Goal: Task Accomplishment & Management: Use online tool/utility

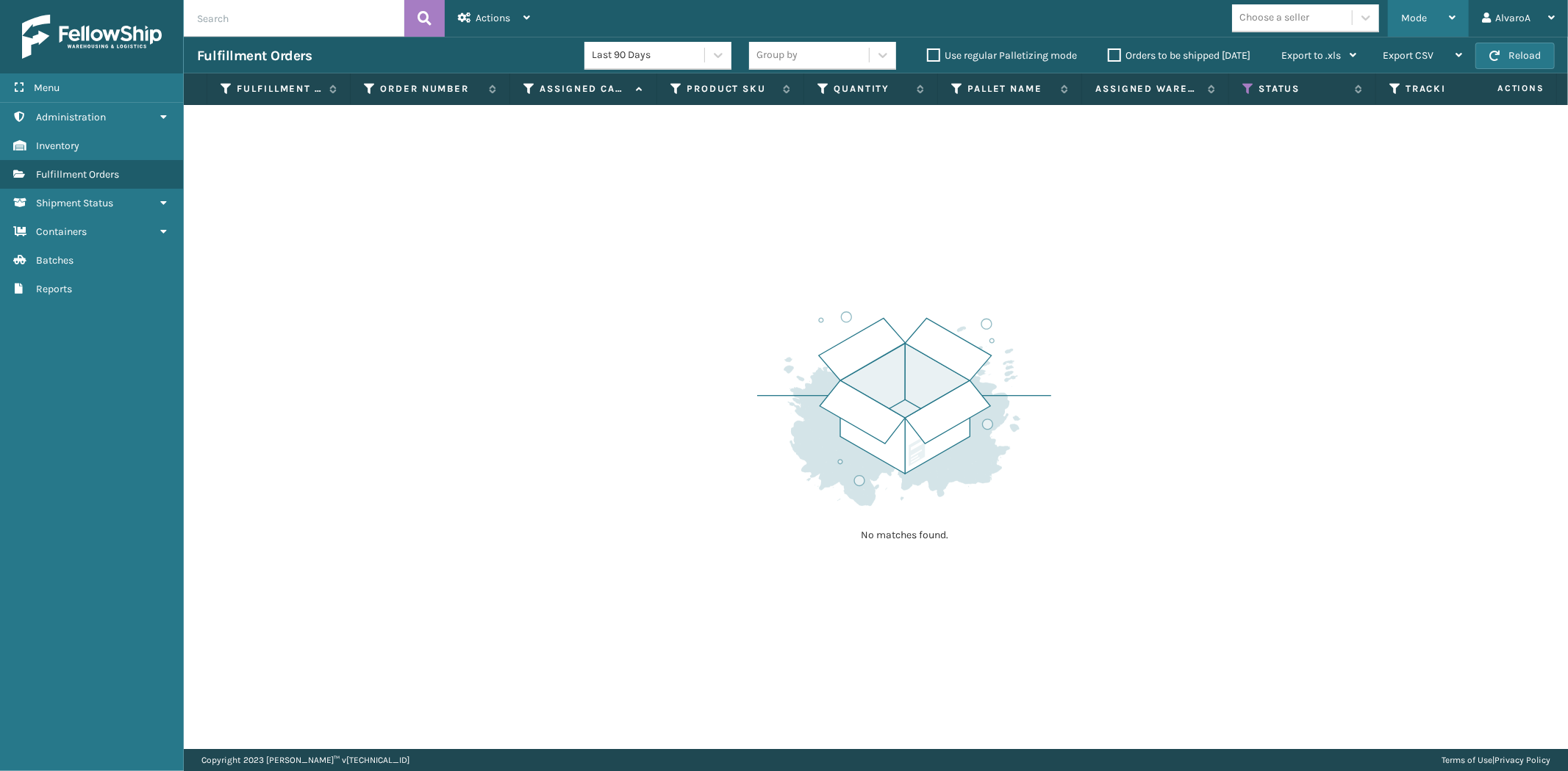
click at [1412, 22] on span "Mode" at bounding box center [1413, 18] width 26 height 13
click at [1252, 89] on icon at bounding box center [1248, 88] width 12 height 13
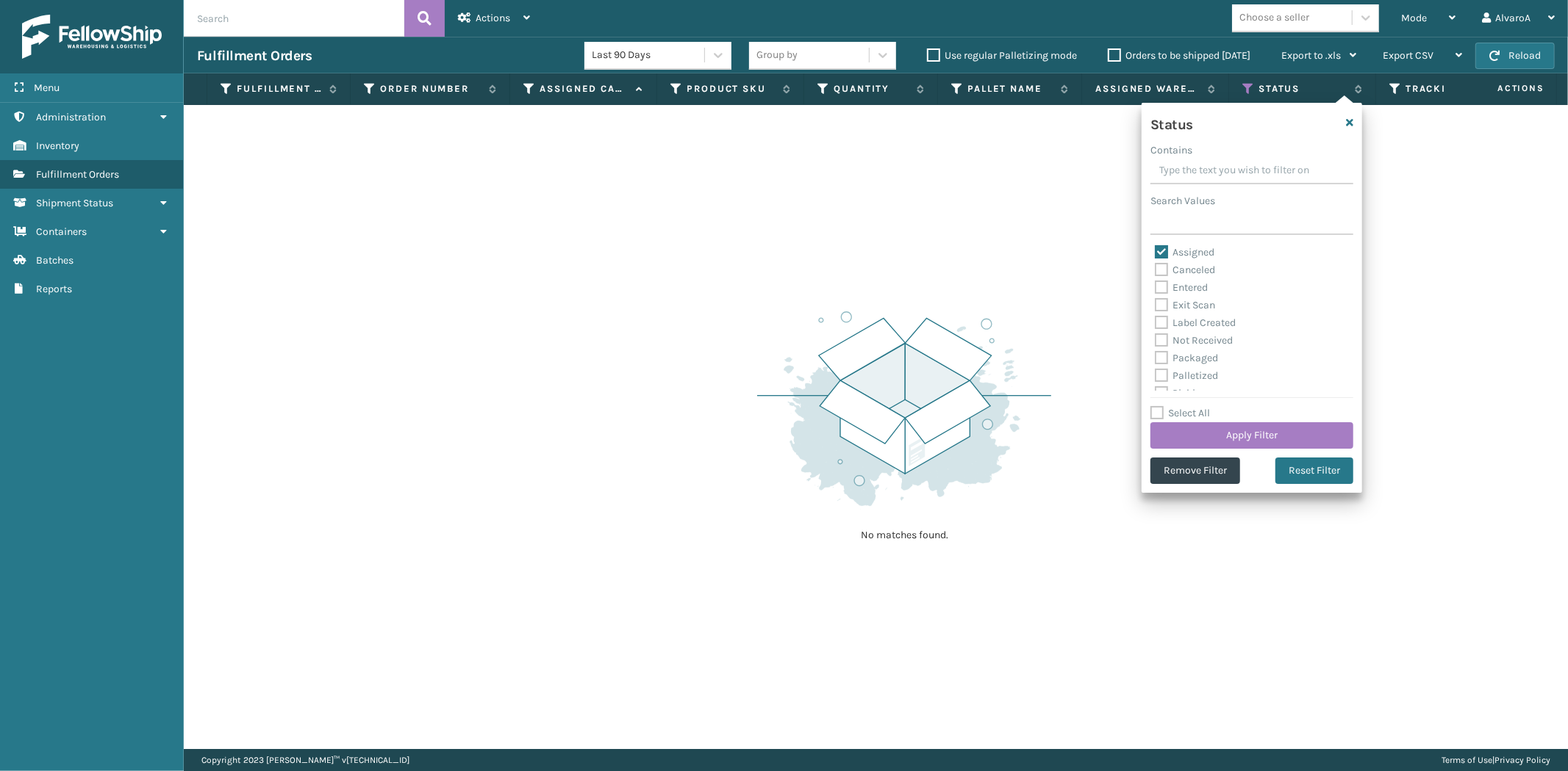
click at [1164, 252] on label "Assigned" at bounding box center [1184, 252] width 60 height 13
click at [1156, 252] on input "Assigned" at bounding box center [1155, 248] width 1 height 10
checkbox input "false"
click at [1166, 312] on label "Picking" at bounding box center [1181, 312] width 52 height 13
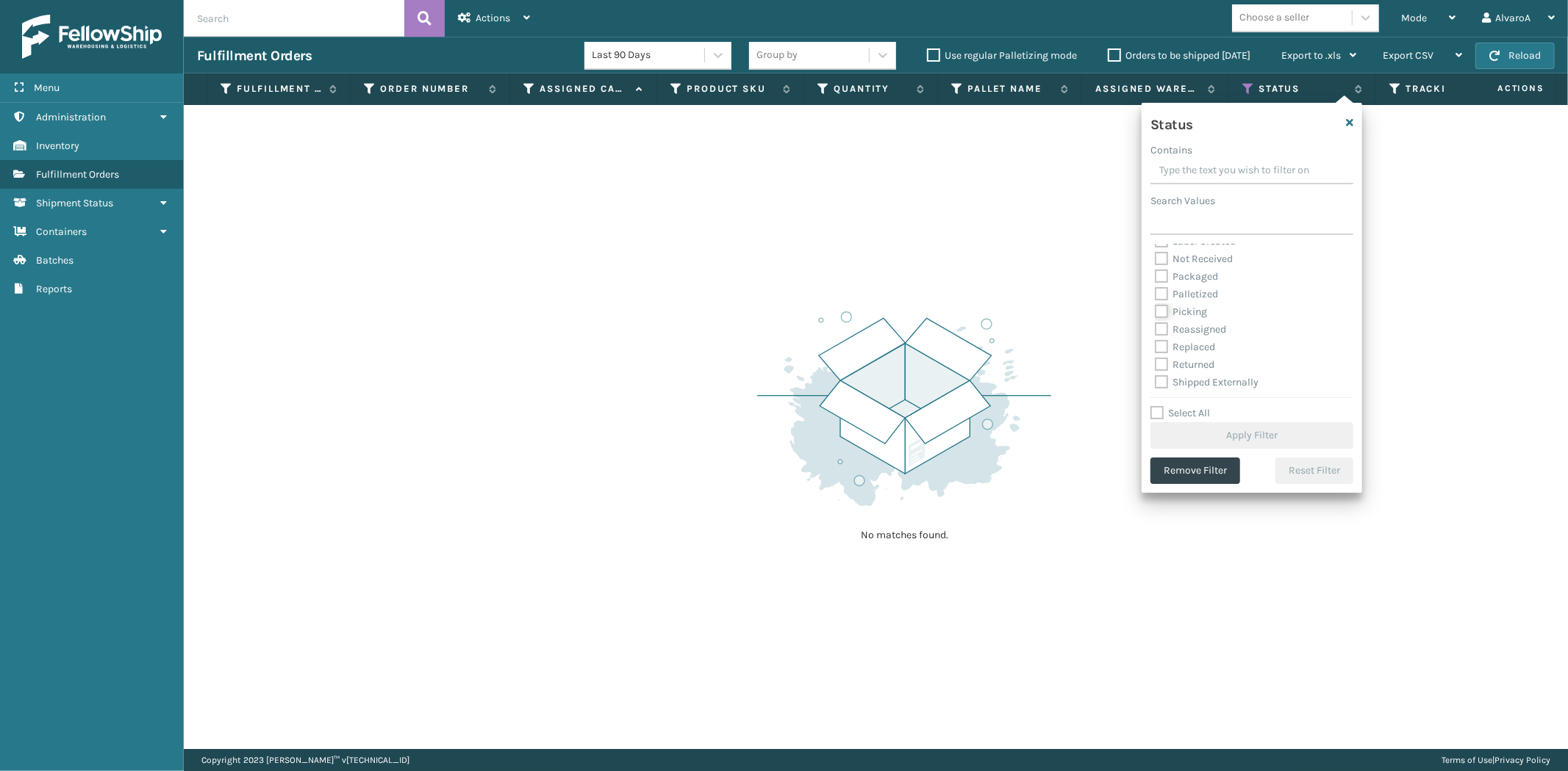
click at [1156, 312] on input "Picking" at bounding box center [1155, 308] width 1 height 10
checkbox input "true"
click at [1173, 434] on button "Apply Filter" at bounding box center [1252, 436] width 203 height 27
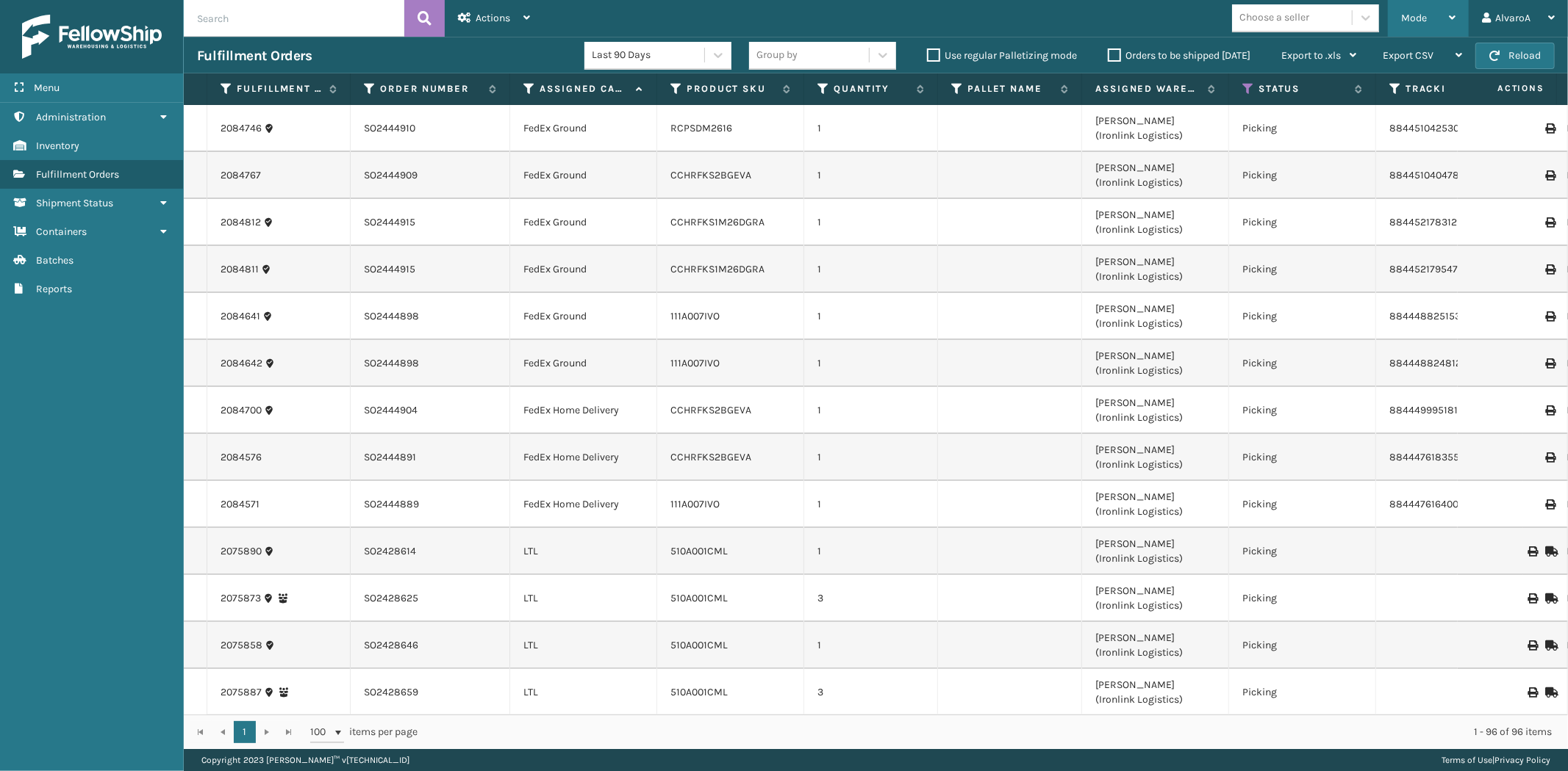
click at [1396, 22] on div "Mode Regular Mode Picking Mode Labeling Mode Exit Scan Mode" at bounding box center [1428, 18] width 80 height 37
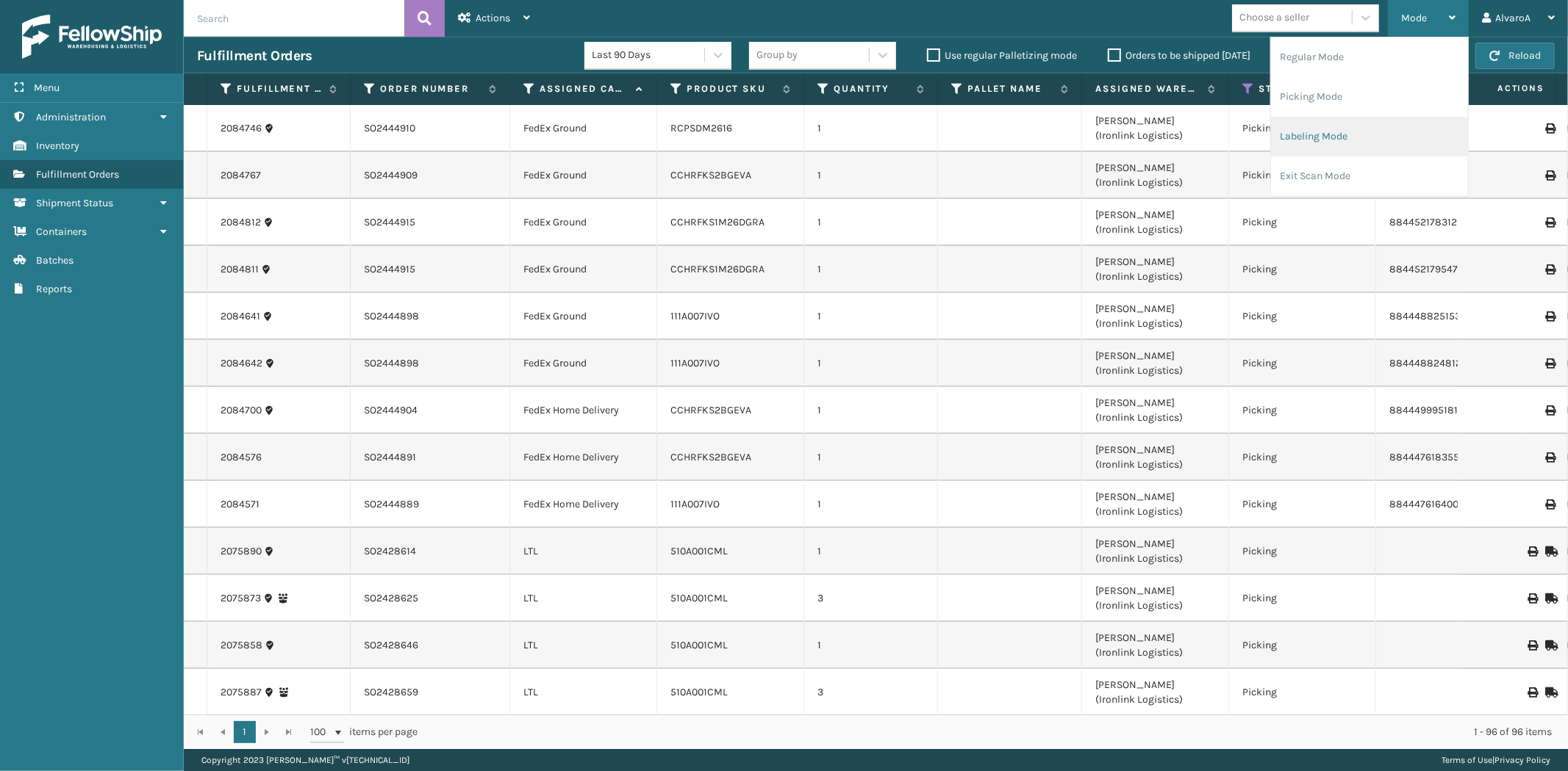
click at [1344, 148] on li "Labeling Mode" at bounding box center [1370, 137] width 197 height 39
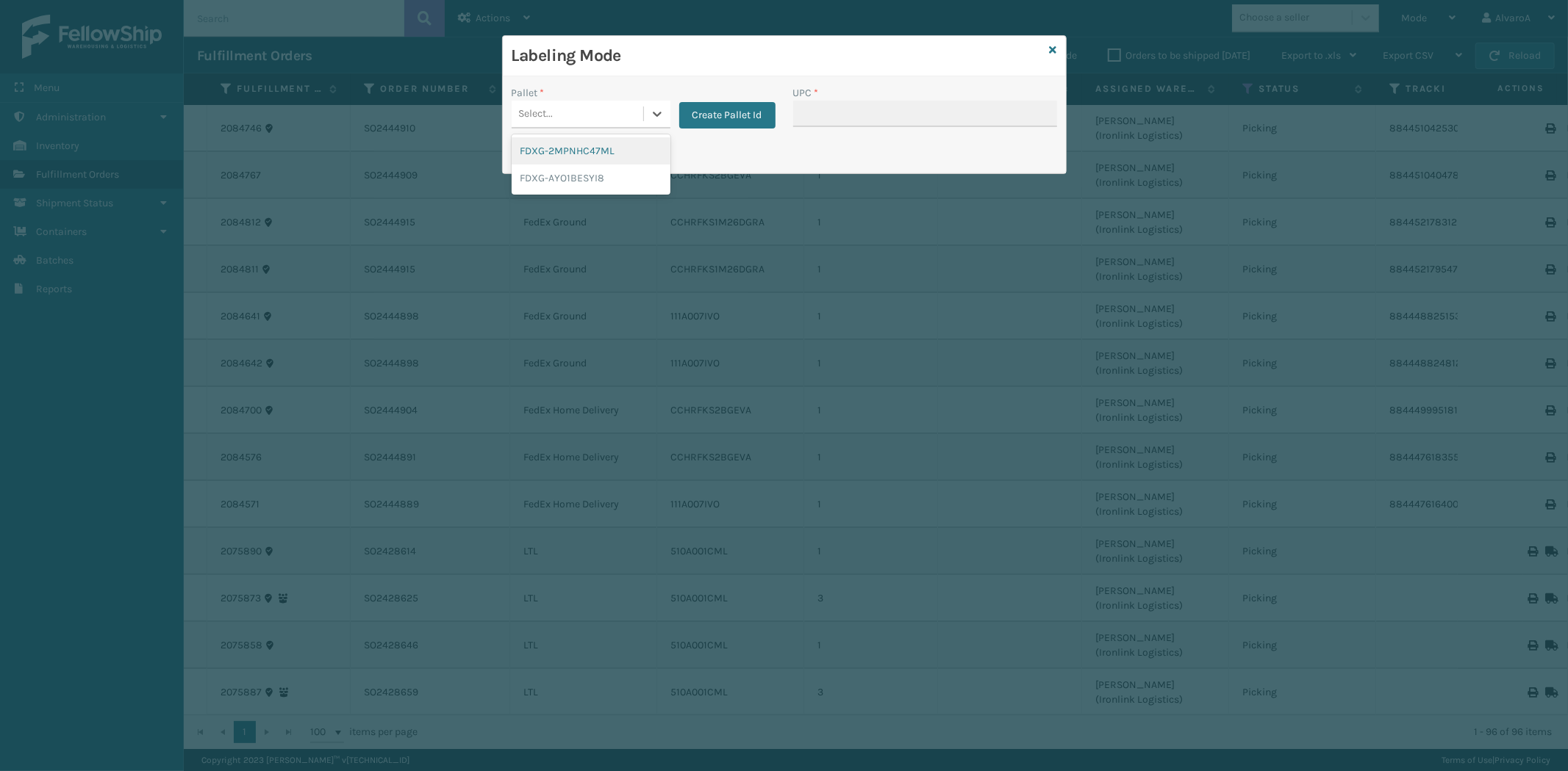
click at [639, 113] on div "Select..." at bounding box center [577, 113] width 131 height 24
click at [753, 116] on button "Create Pallet Id" at bounding box center [728, 115] width 97 height 27
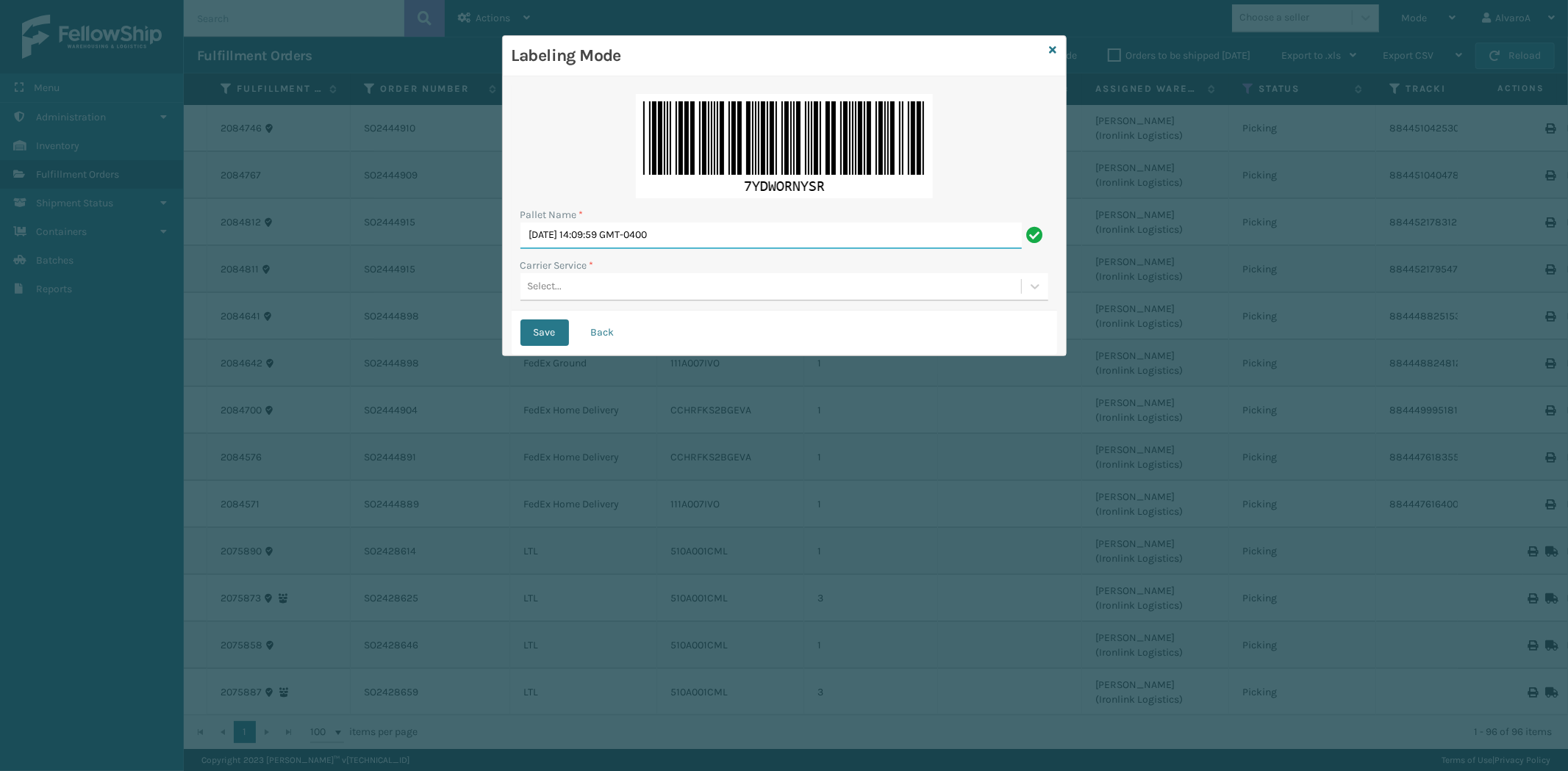
drag, startPoint x: 738, startPoint y: 224, endPoint x: 186, endPoint y: 456, distance: 598.8
click at [188, 453] on div "Labeling Mode Pallet Name * [DATE] 14:09:59 GMT-0400 Carrier Service * Select..…" at bounding box center [784, 385] width 1568 height 771
type input "LPN 508573"
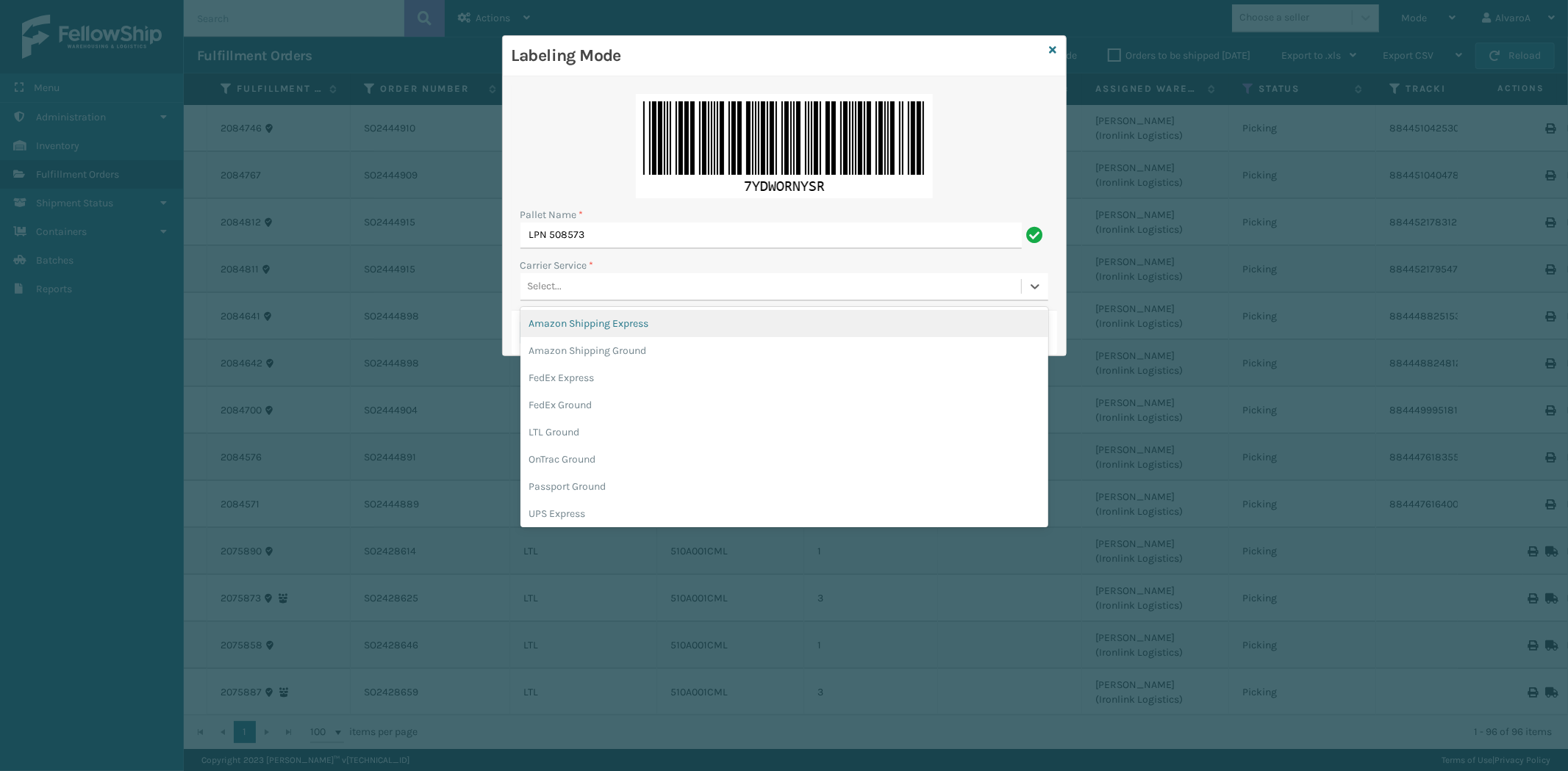
click at [562, 288] on div "Select..." at bounding box center [771, 287] width 501 height 24
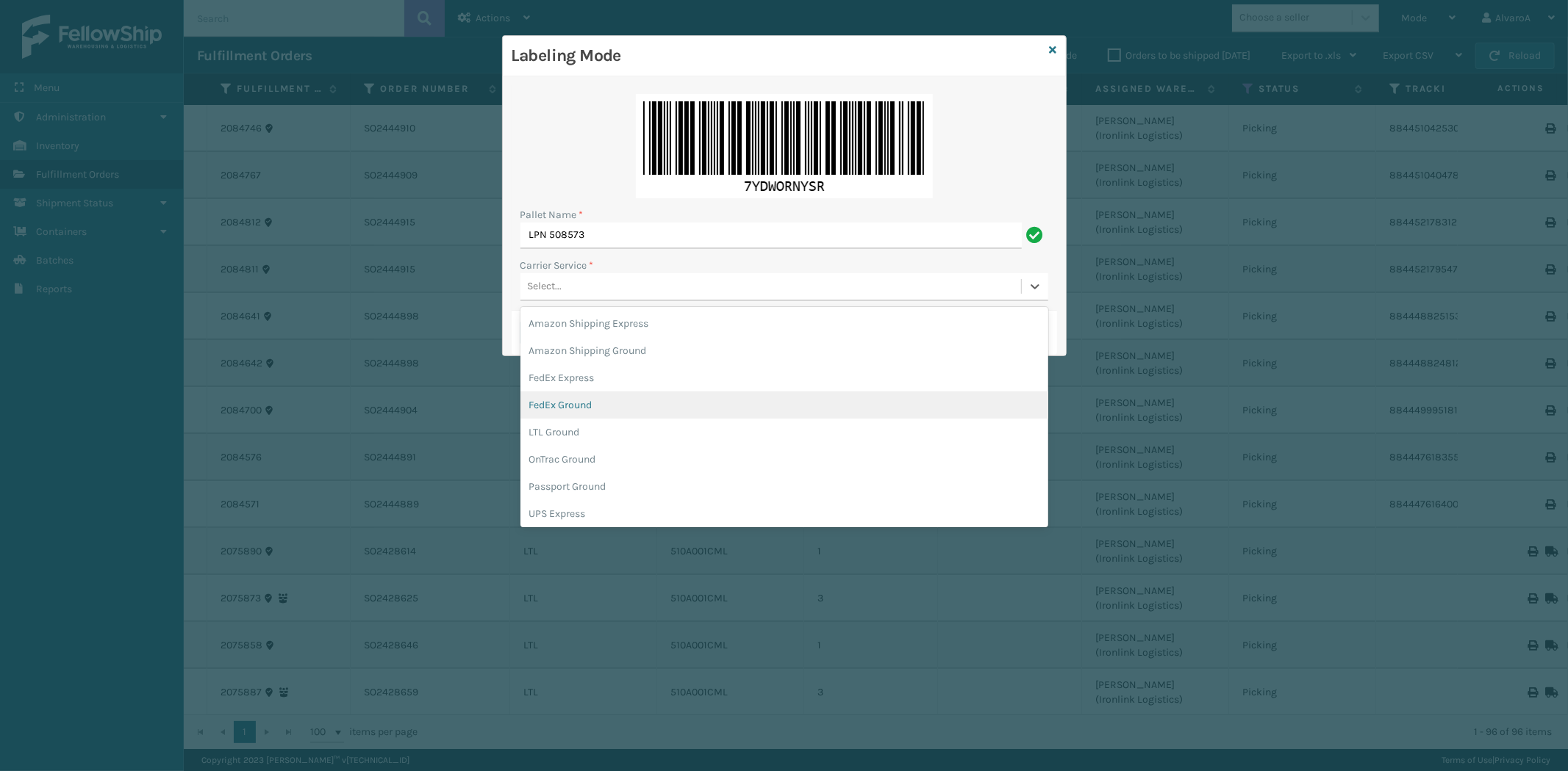
click at [562, 414] on div "FedEx Ground" at bounding box center [784, 405] width 527 height 27
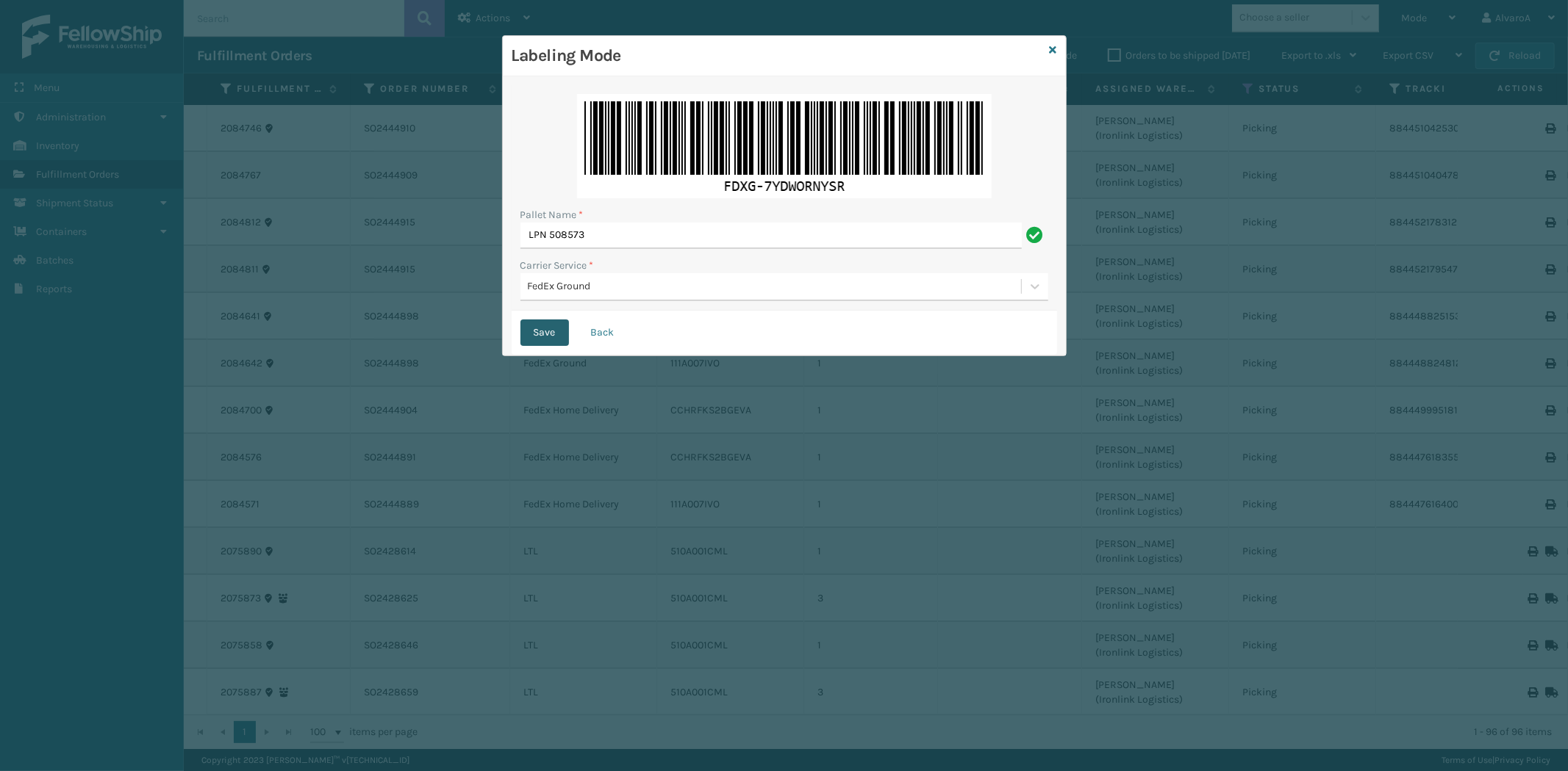
click at [549, 338] on button "Save" at bounding box center [544, 333] width 48 height 27
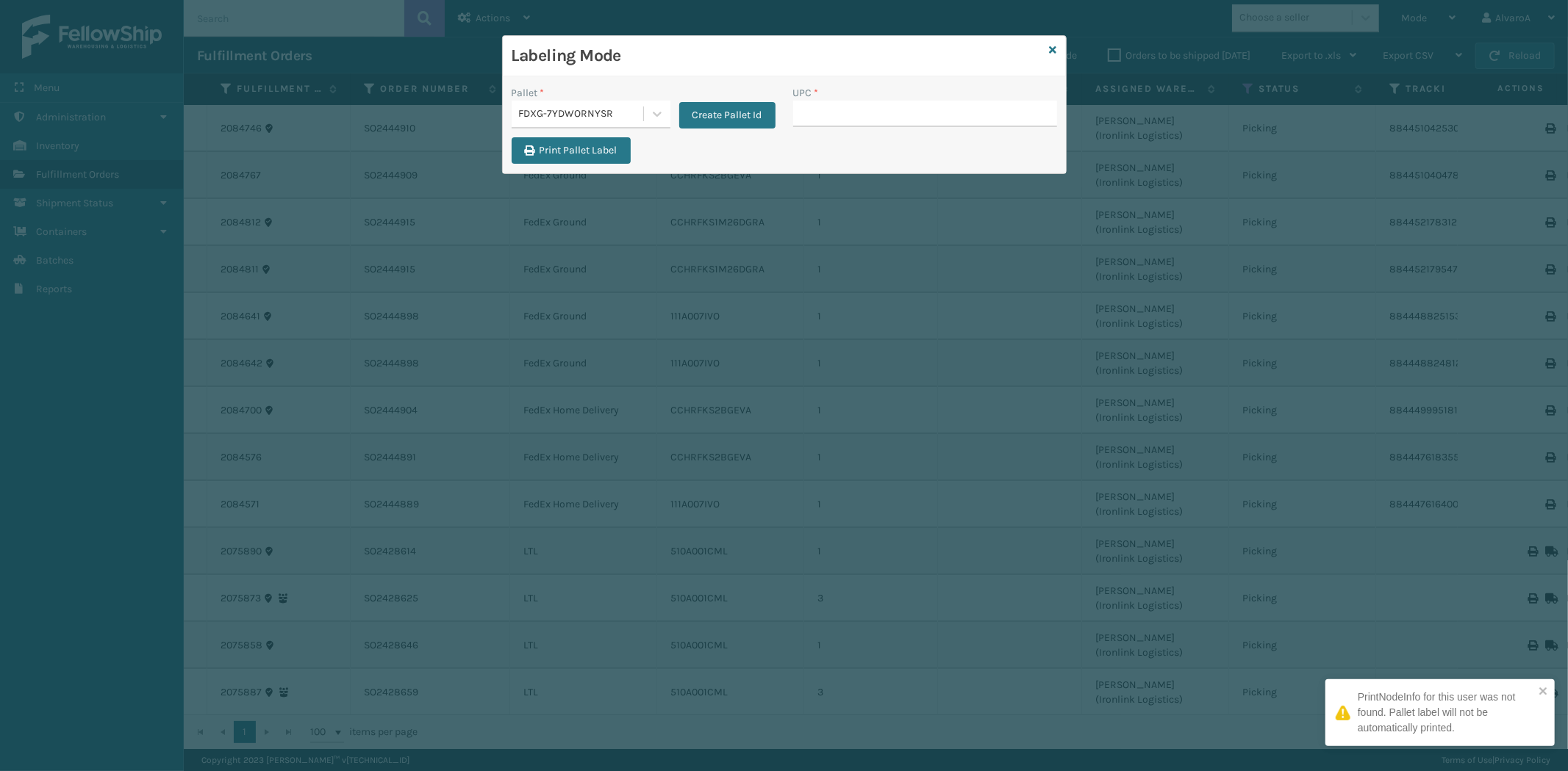
drag, startPoint x: 844, startPoint y: 108, endPoint x: 869, endPoint y: 25, distance: 86.7
click at [847, 99] on div "UPC *" at bounding box center [924, 105] width 264 height 42
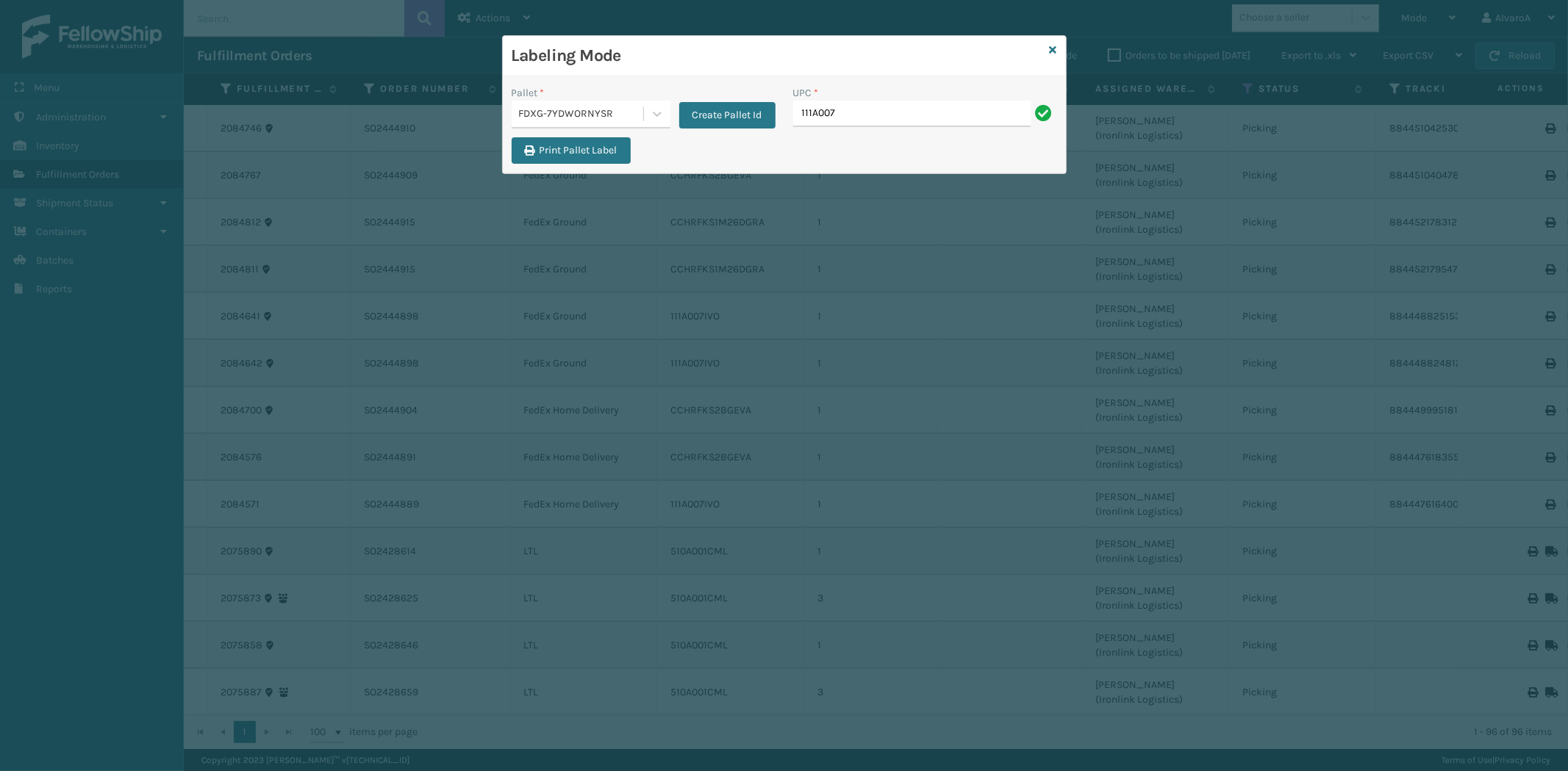
type input "111A007IVO"
type input "C"
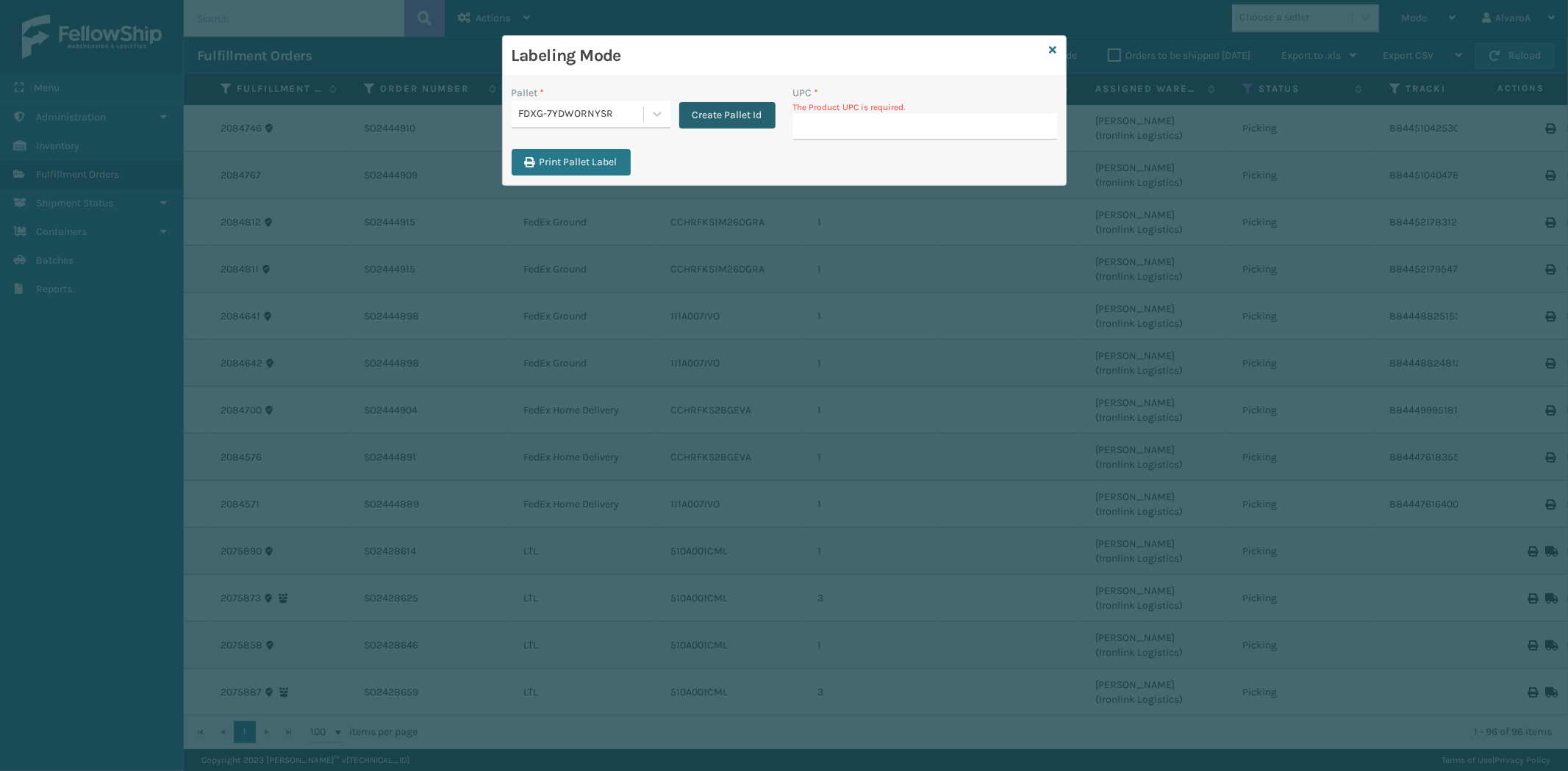
click at [754, 106] on button "Create Pallet Id" at bounding box center [728, 115] width 97 height 27
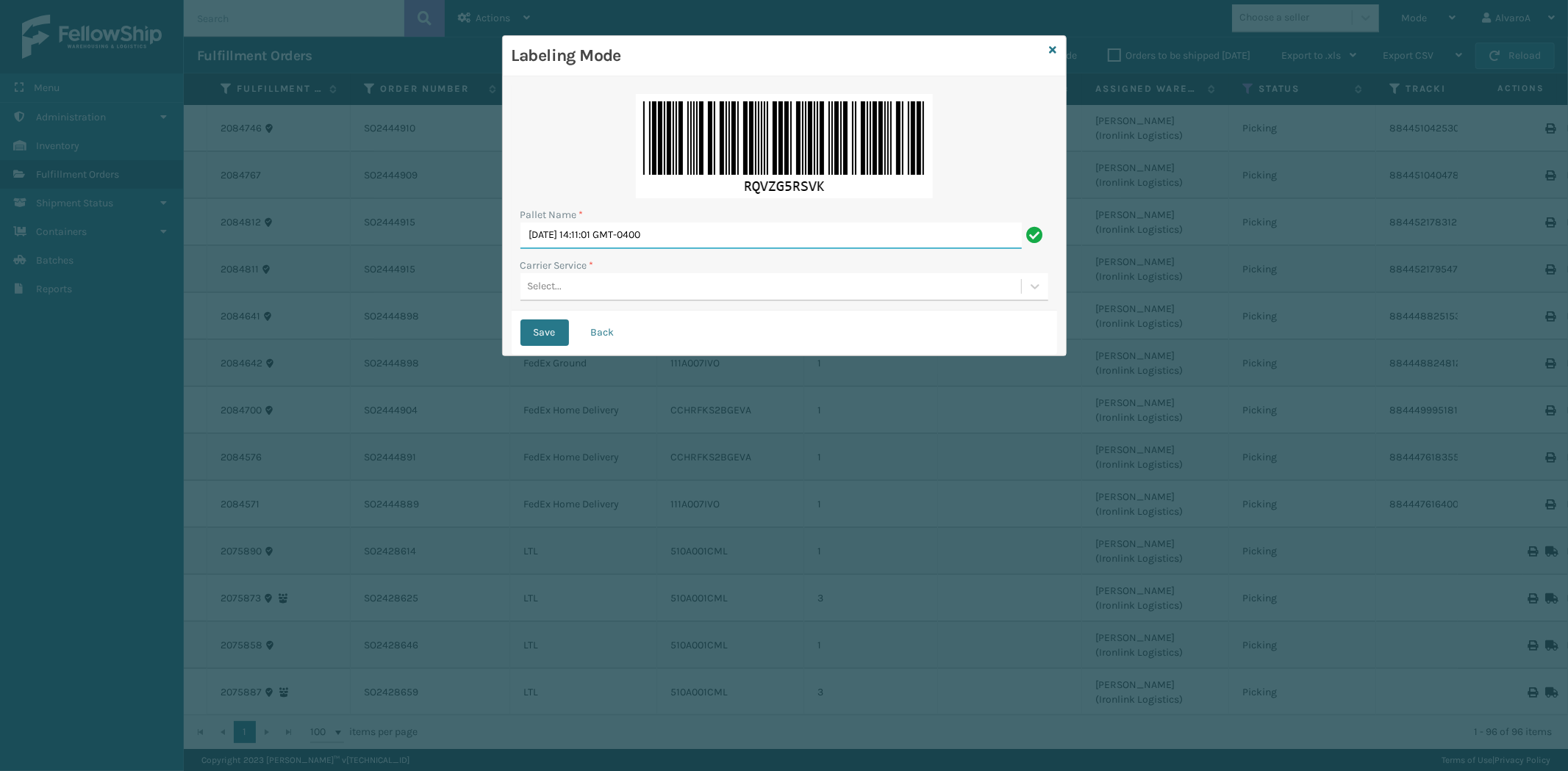
drag, startPoint x: 744, startPoint y: 238, endPoint x: 408, endPoint y: 390, distance: 368.8
click at [409, 388] on div "Labeling Mode Pallet Name * [DATE] 14:11:01 GMT-0400 Carrier Service * Select..…" at bounding box center [784, 385] width 1568 height 771
type input "LPN 508572"
click at [555, 290] on div "Select..." at bounding box center [544, 286] width 35 height 15
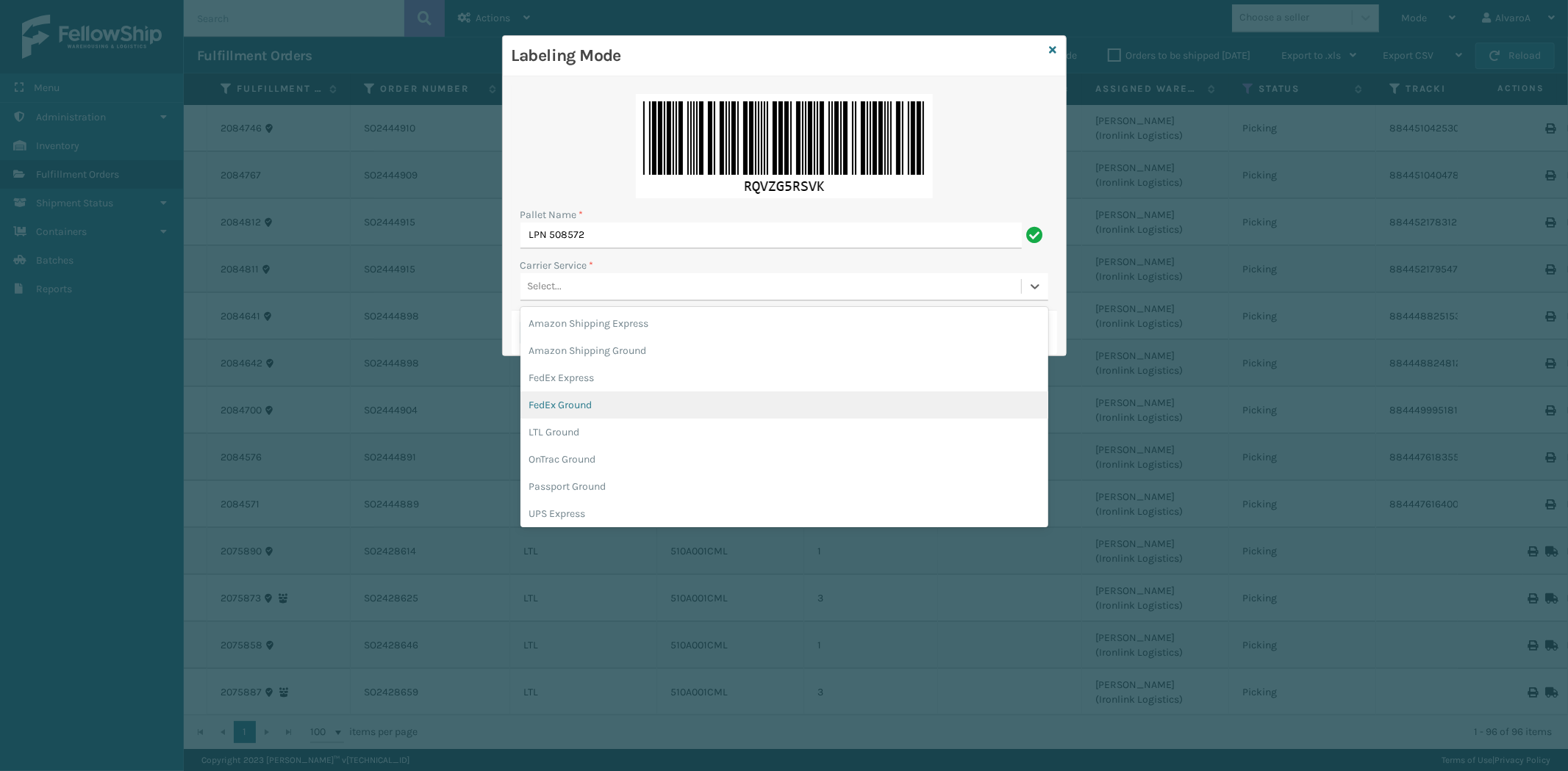
drag, startPoint x: 537, startPoint y: 400, endPoint x: 531, endPoint y: 388, distance: 13.4
click at [536, 398] on div "FedEx Ground" at bounding box center [784, 405] width 527 height 27
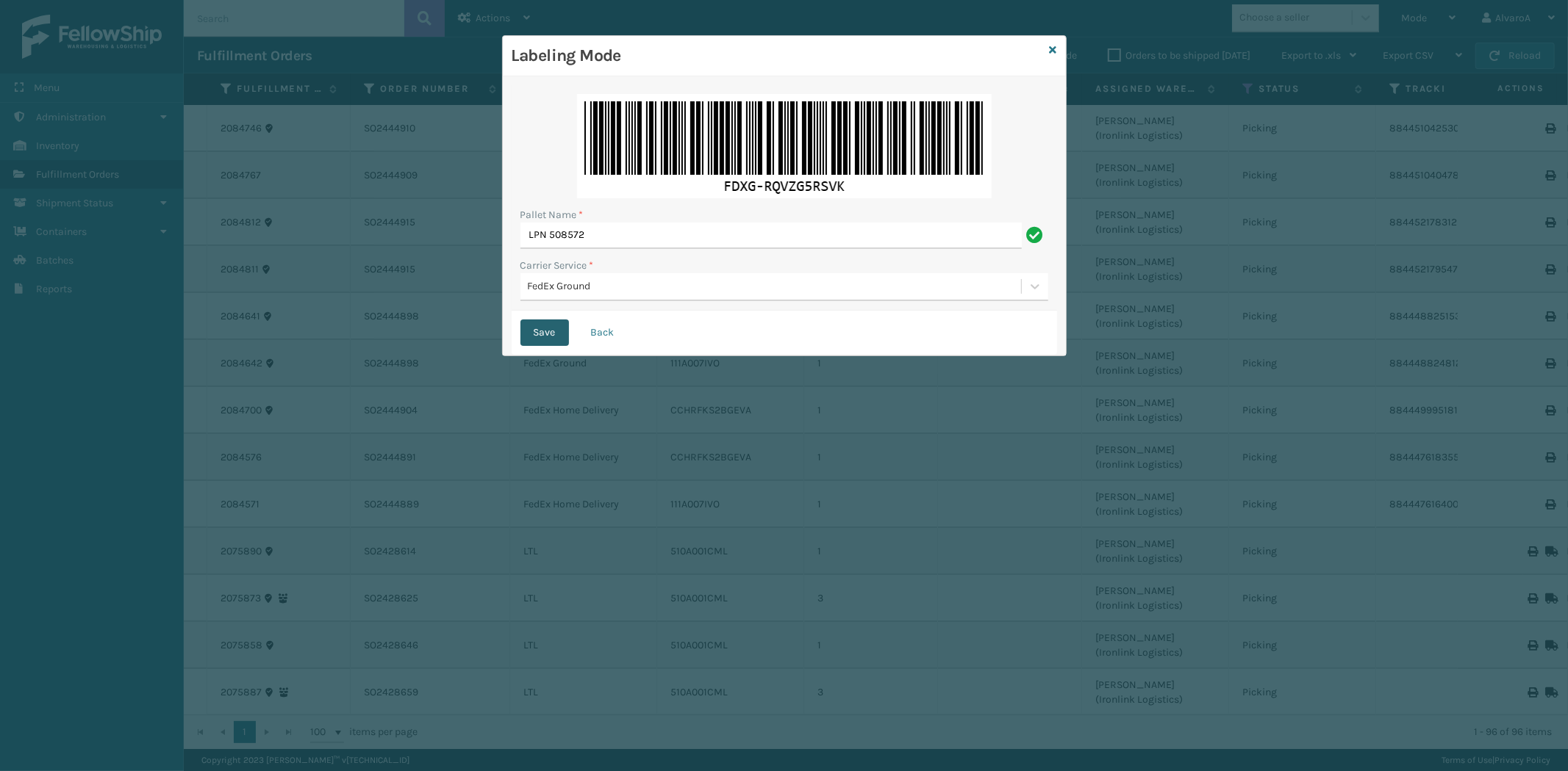
click at [553, 324] on button "Save" at bounding box center [544, 333] width 48 height 27
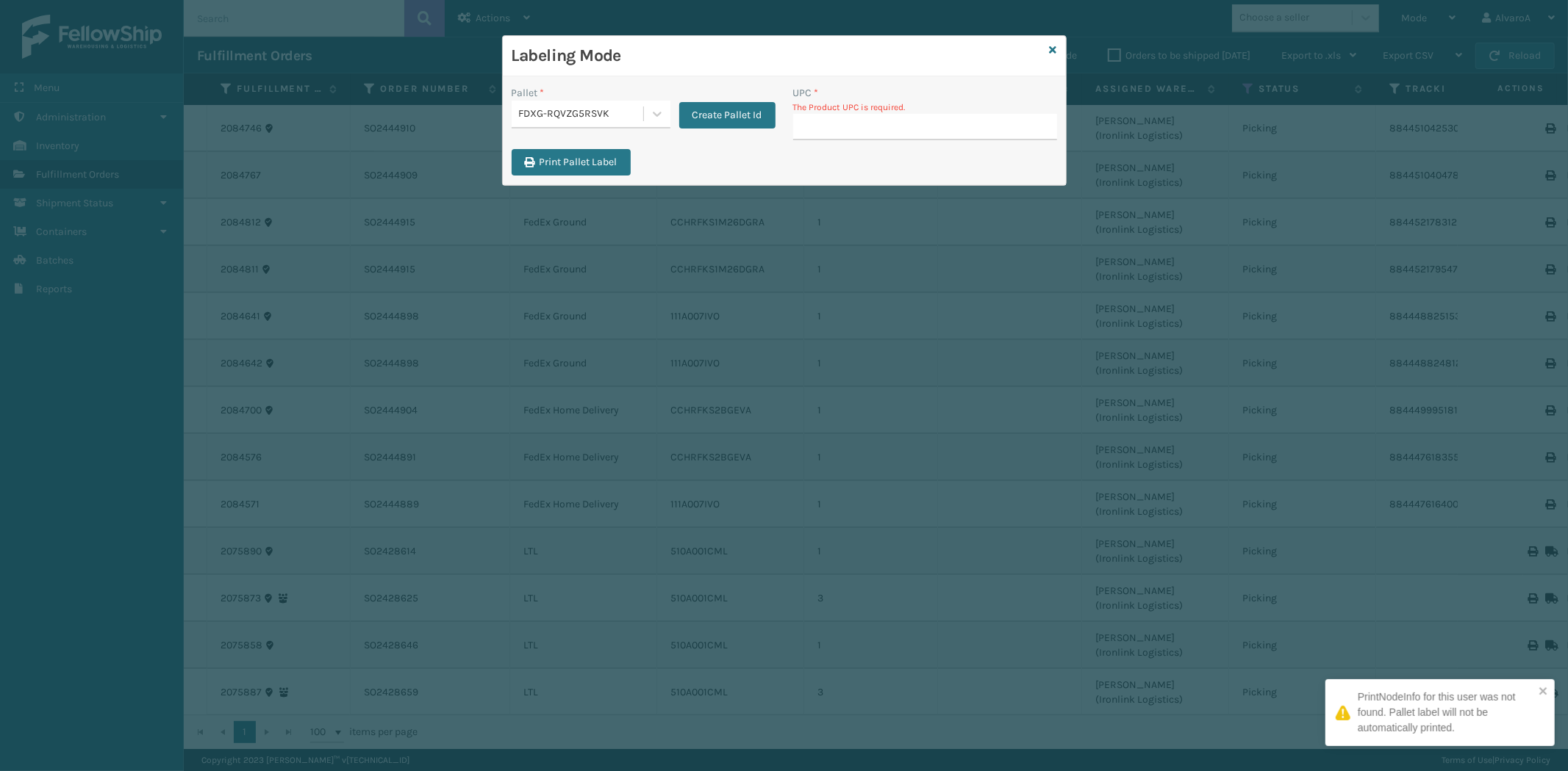
click at [826, 126] on input "UPC *" at bounding box center [924, 127] width 264 height 27
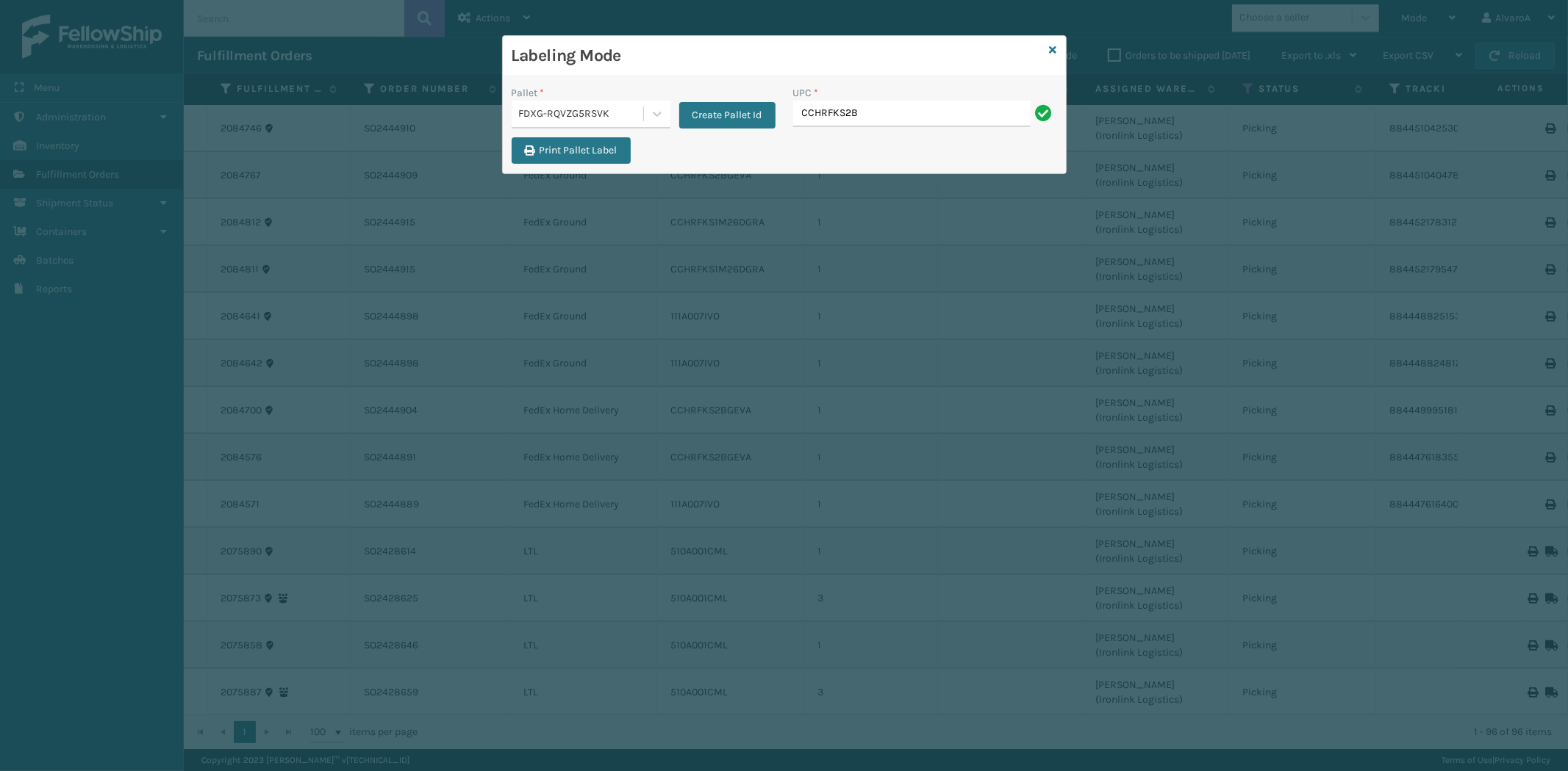
type input "CCHRFKS2BGEVA"
type input "RCPSDM2616"
type input "CCHRFKS1M26DGRA"
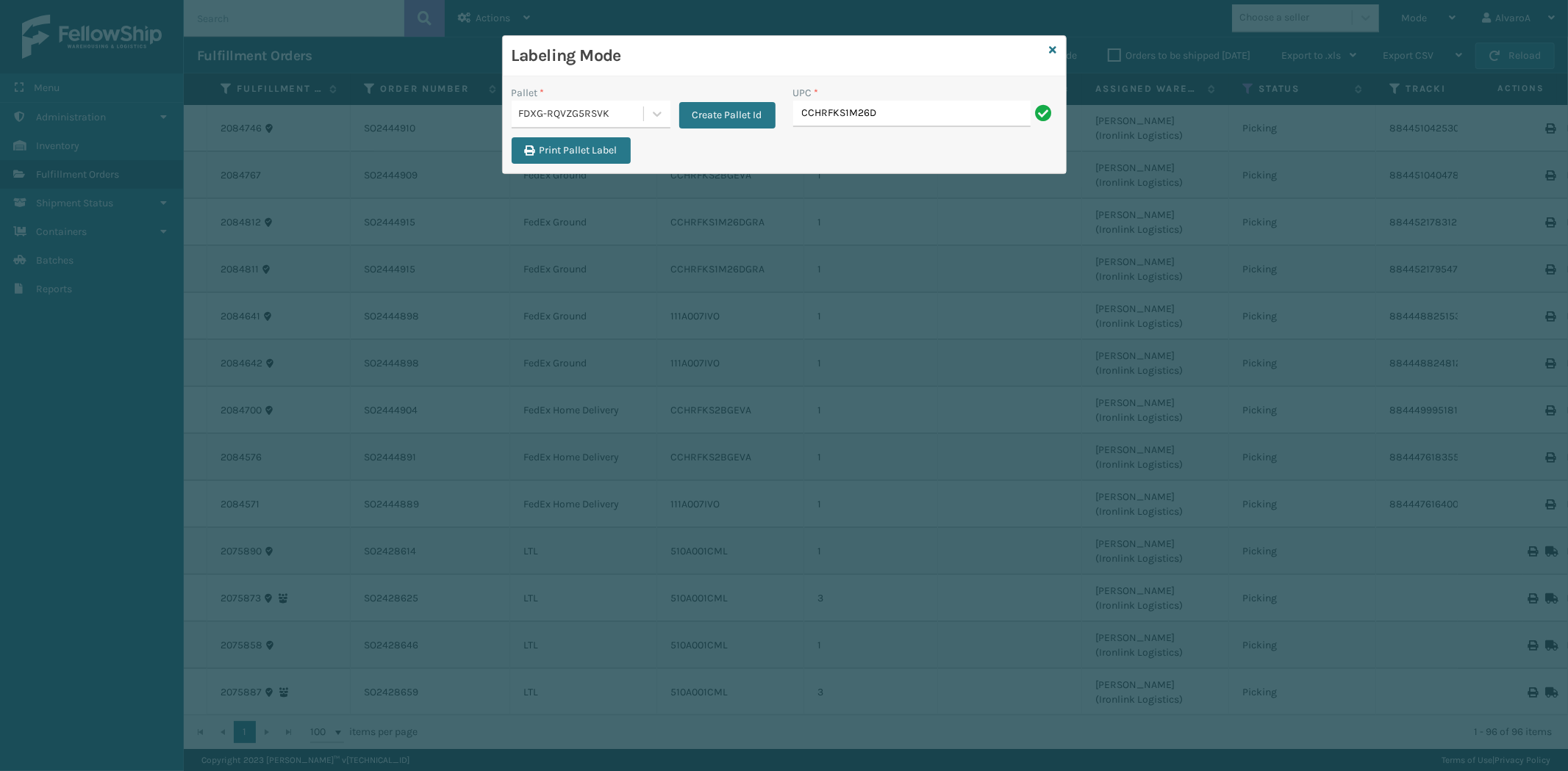
type input "CCHRFKS1M26DGRA"
click at [1055, 50] on icon at bounding box center [1053, 50] width 7 height 11
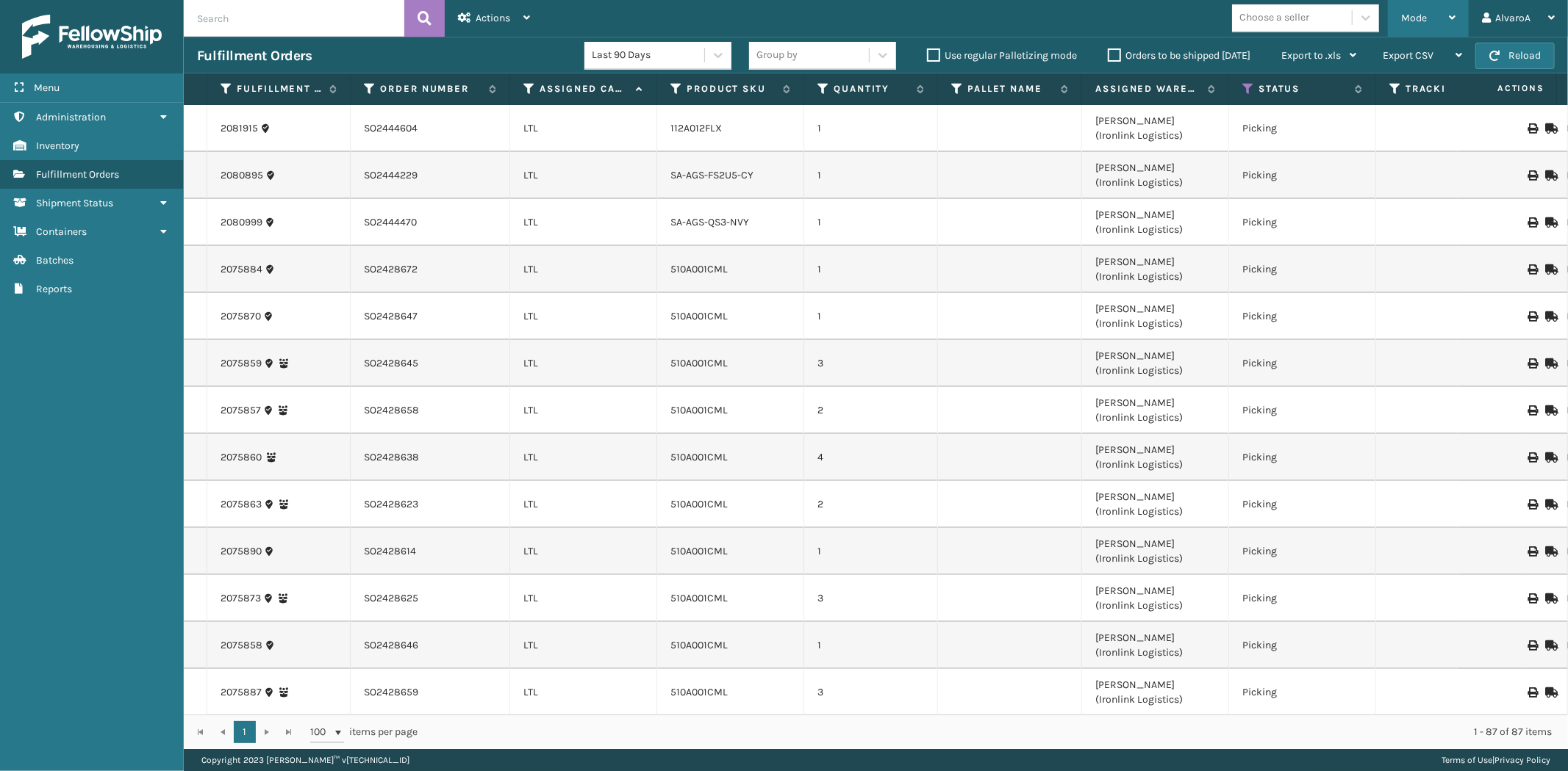
click at [1420, 34] on div "Mode" at bounding box center [1428, 18] width 55 height 37
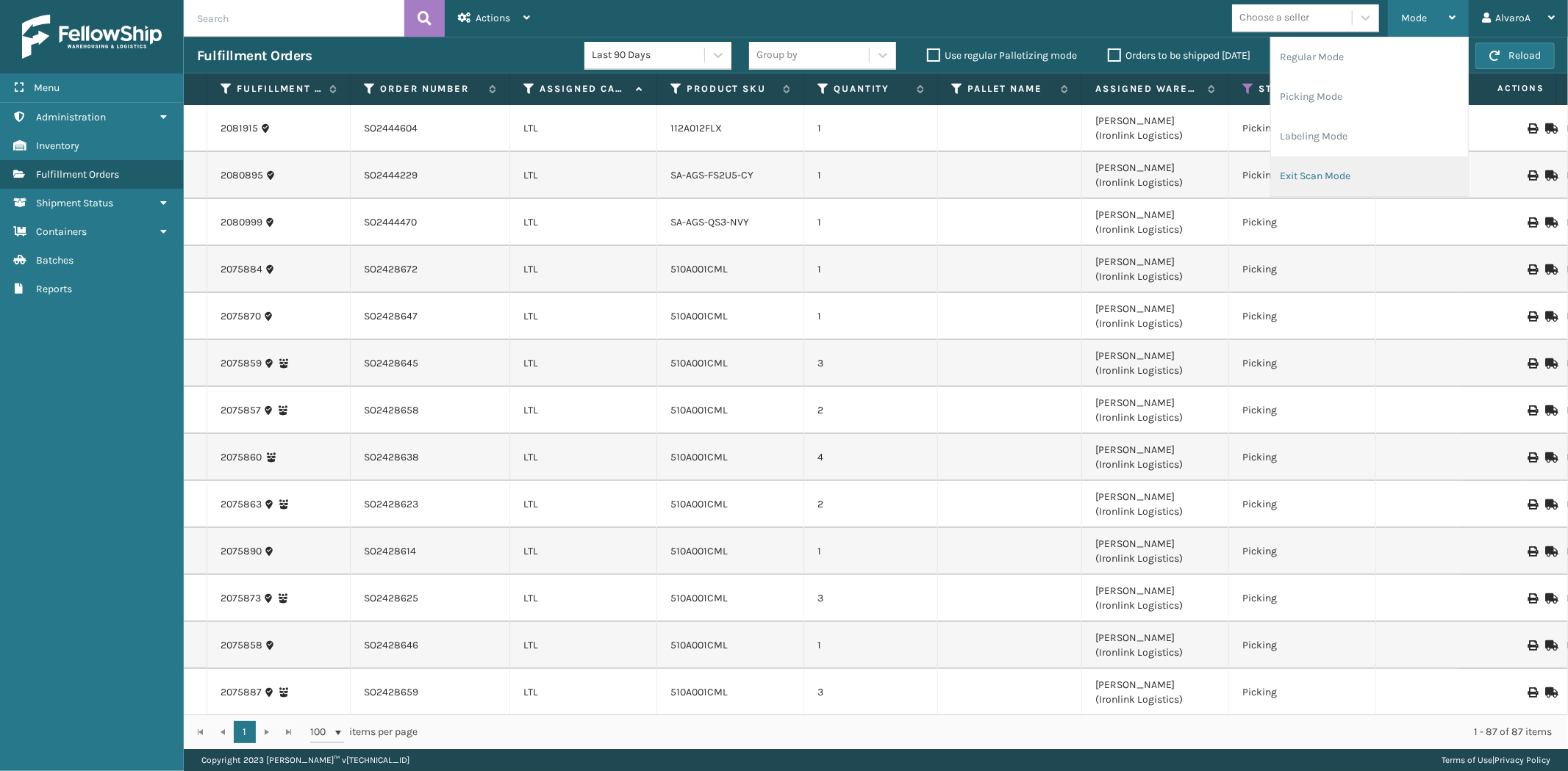
click at [1307, 163] on li "Exit Scan Mode" at bounding box center [1370, 176] width 197 height 39
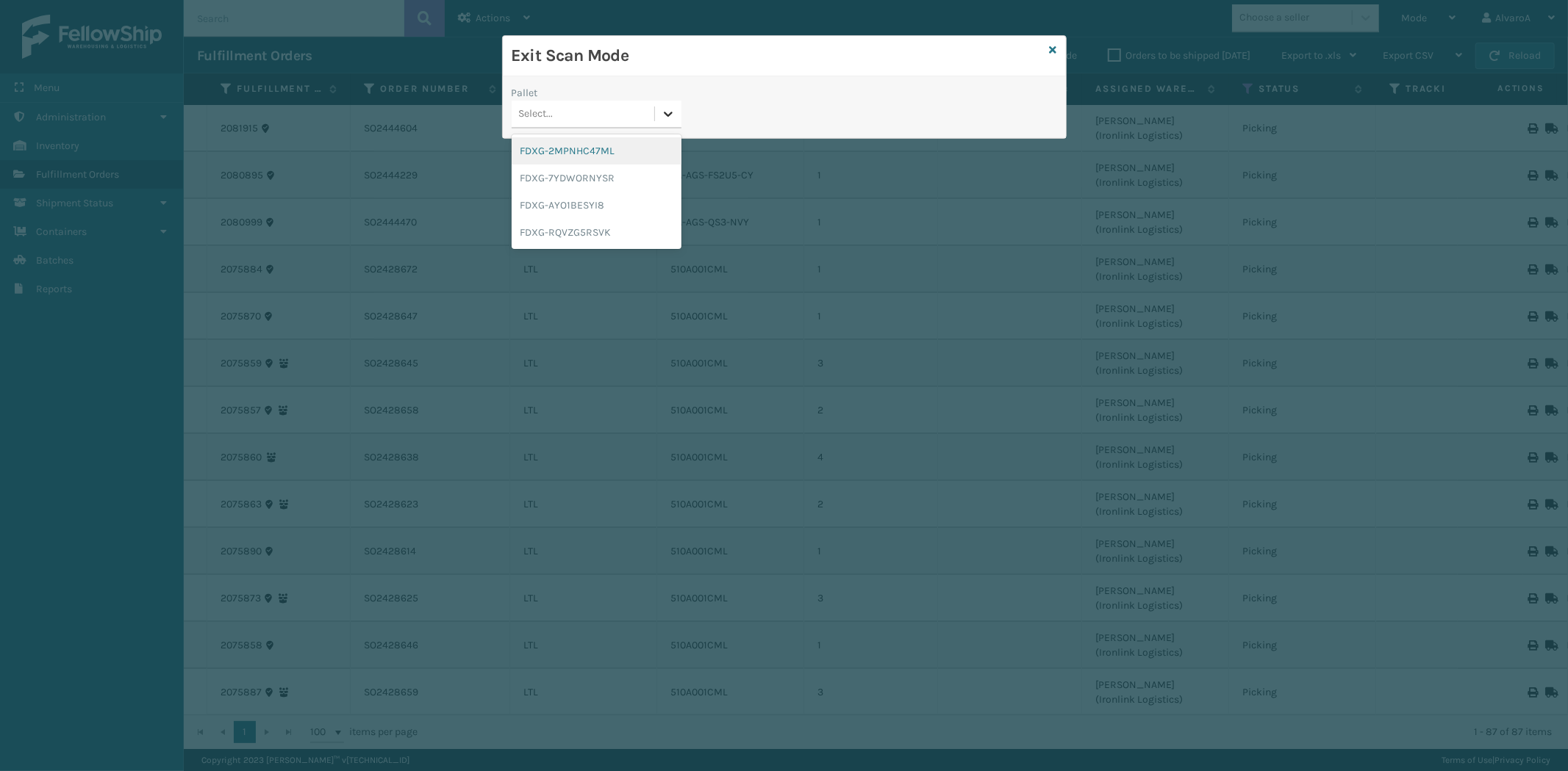
click at [660, 119] on div at bounding box center [669, 114] width 27 height 27
drag, startPoint x: 544, startPoint y: 229, endPoint x: 581, endPoint y: 172, distance: 68.0
click at [544, 230] on div "FDXG-RQVZG5RSVK" at bounding box center [596, 232] width 170 height 27
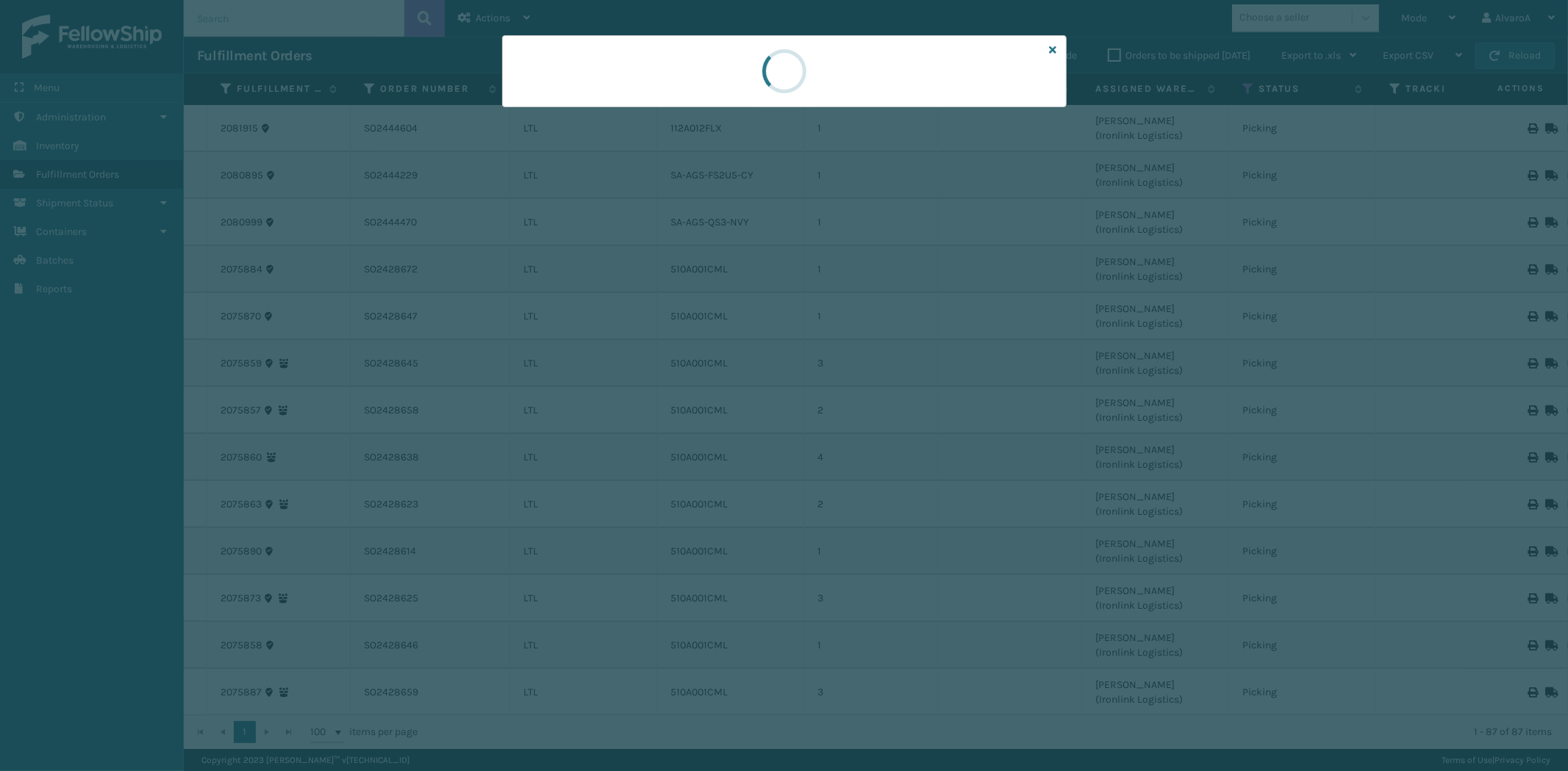
click at [660, 110] on div at bounding box center [784, 385] width 1568 height 771
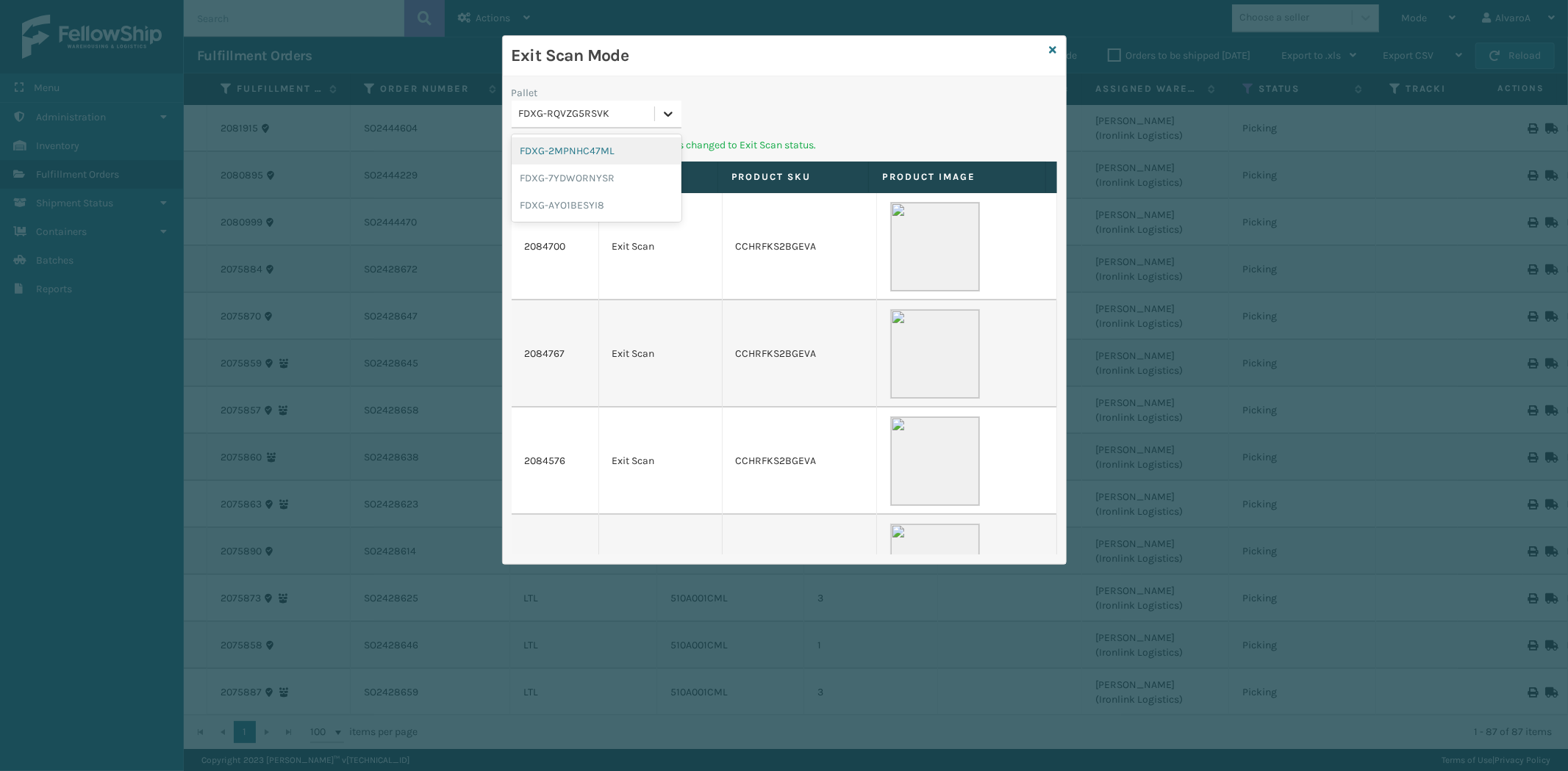
drag, startPoint x: 660, startPoint y: 110, endPoint x: 664, endPoint y: 104, distance: 7.2
click at [664, 105] on div at bounding box center [669, 114] width 27 height 27
click at [589, 165] on div "FDXG-7YDWORNYSR" at bounding box center [596, 178] width 170 height 27
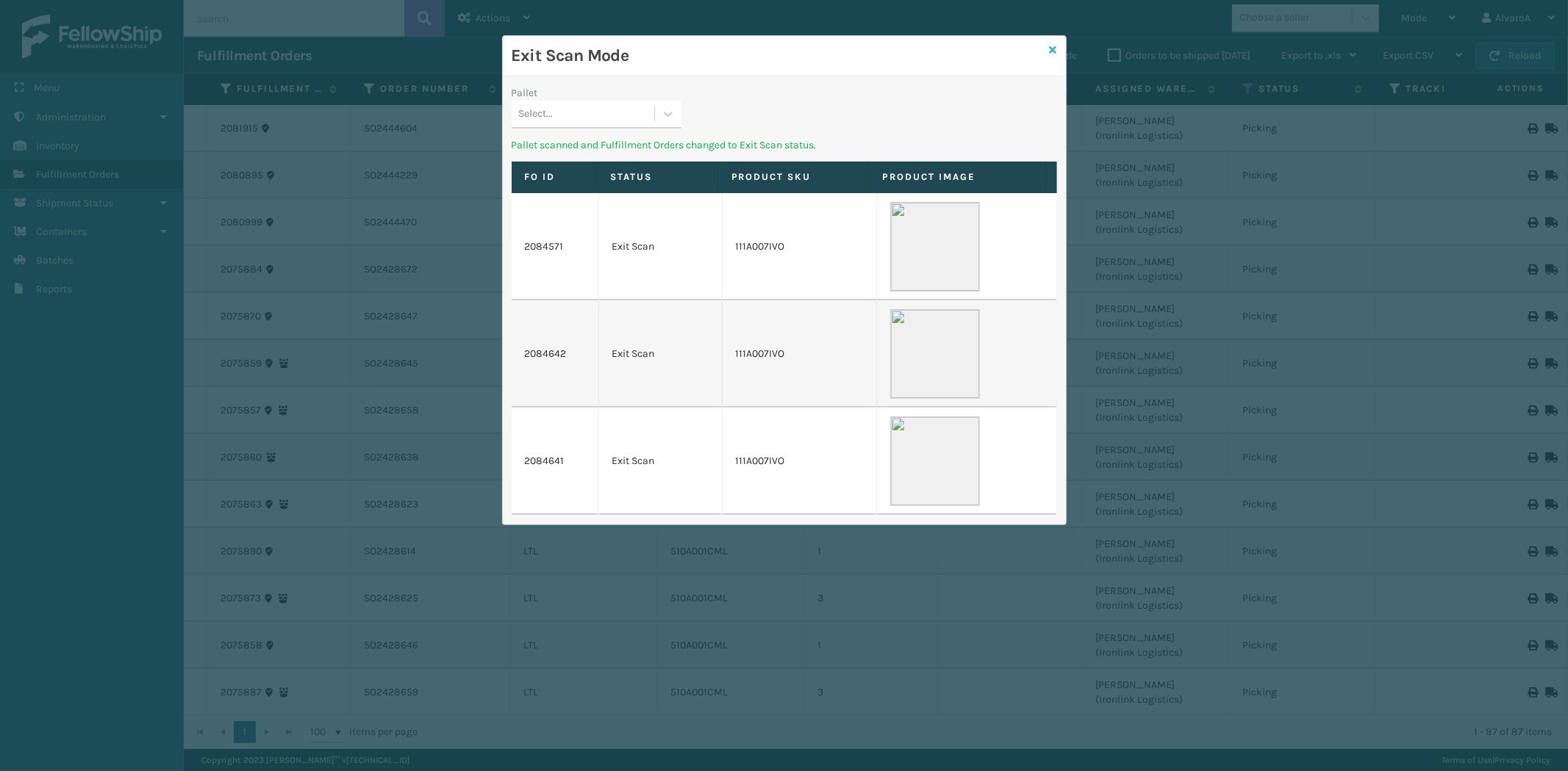
click at [1052, 48] on icon at bounding box center [1053, 50] width 7 height 11
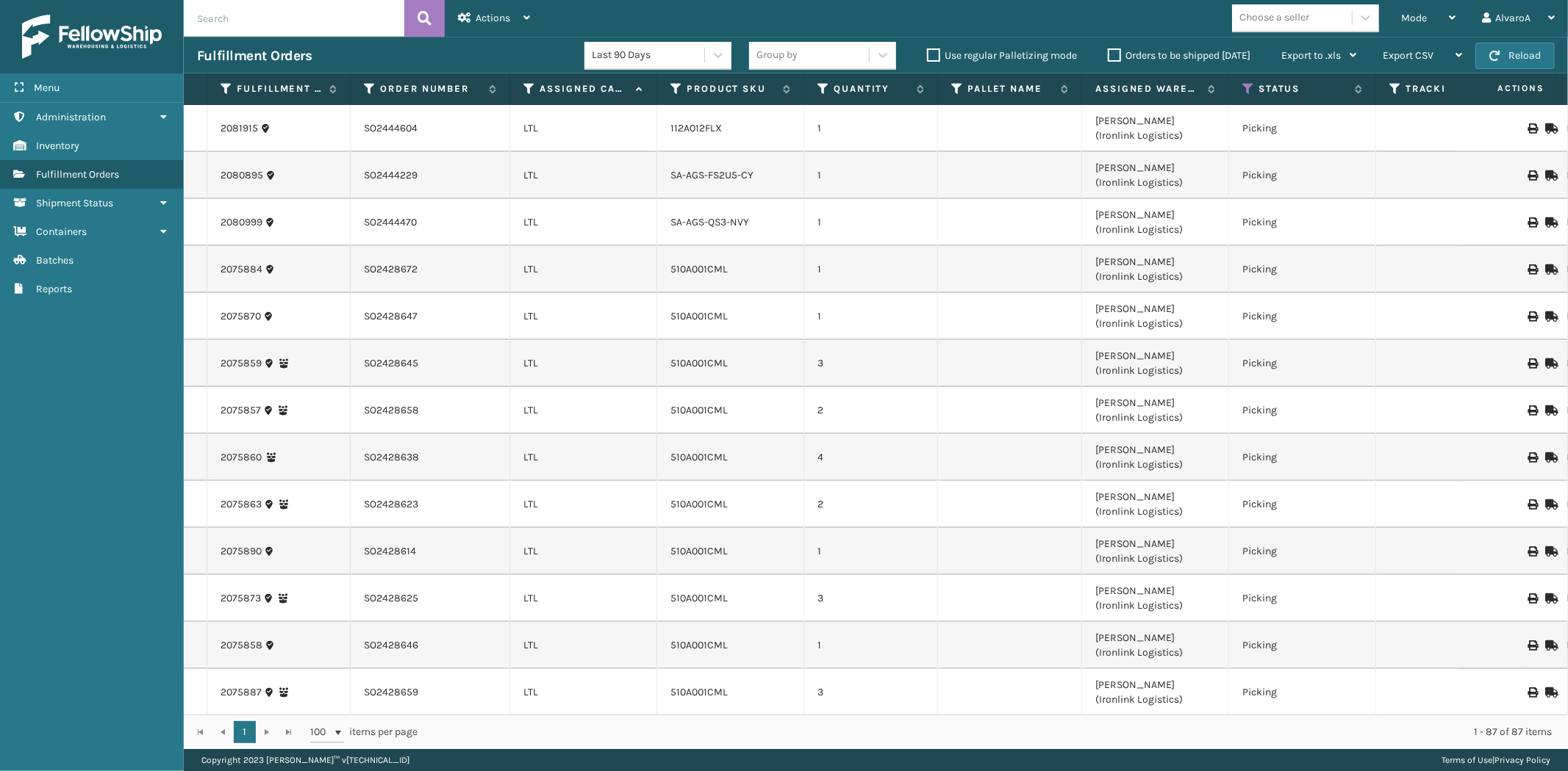
drag, startPoint x: 1414, startPoint y: 9, endPoint x: 1348, endPoint y: 135, distance: 142.2
click at [1415, 9] on div "Mode" at bounding box center [1428, 18] width 55 height 37
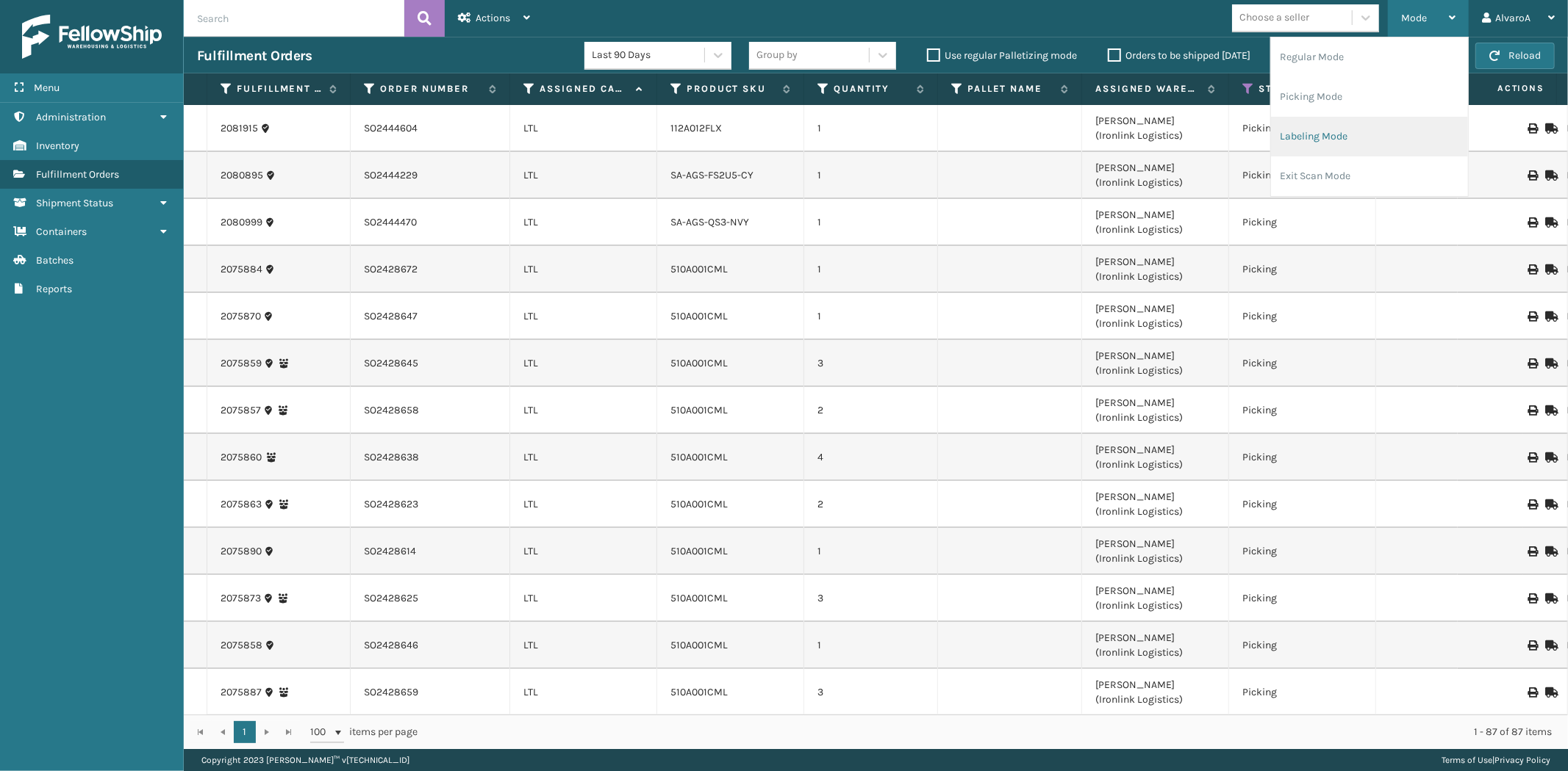
click at [1320, 134] on li "Labeling Mode" at bounding box center [1370, 137] width 197 height 39
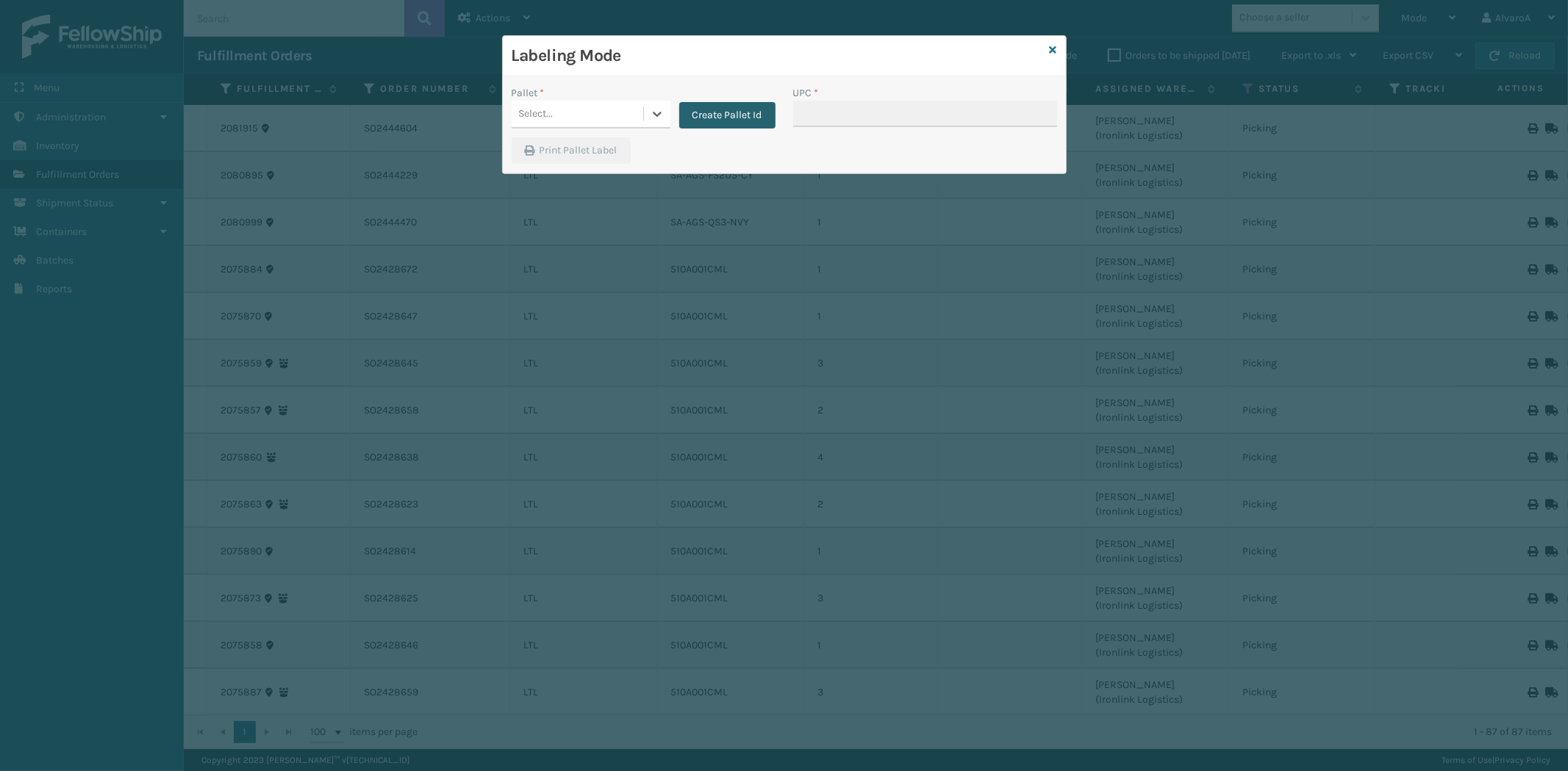
drag, startPoint x: 630, startPoint y: 118, endPoint x: 704, endPoint y: 114, distance: 74.1
click at [636, 118] on div "Select..." at bounding box center [577, 113] width 131 height 24
click at [747, 115] on button "Create Pallet Id" at bounding box center [728, 115] width 97 height 27
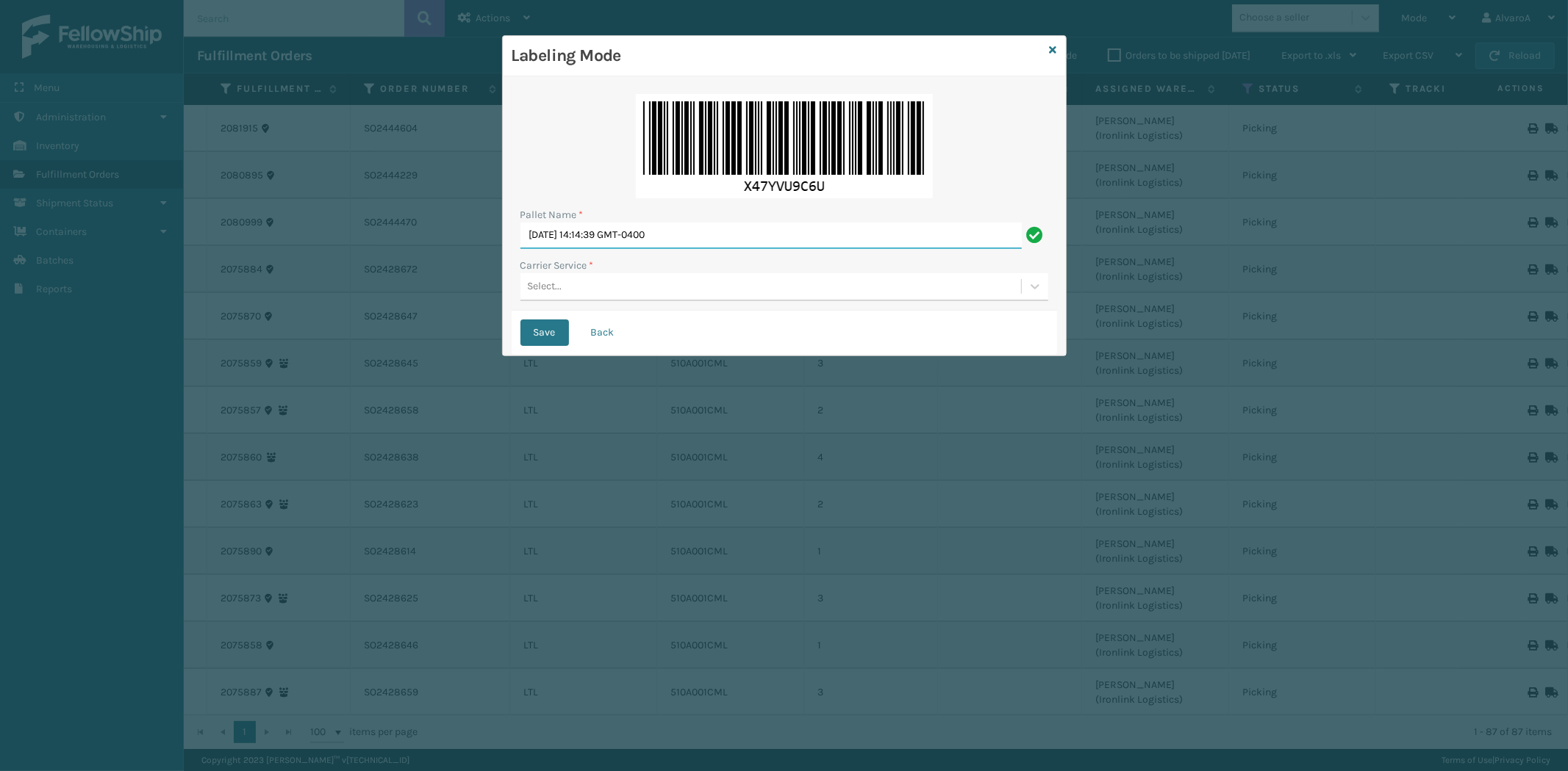
drag, startPoint x: 709, startPoint y: 230, endPoint x: 155, endPoint y: 340, distance: 564.8
click at [156, 340] on div "Labeling Mode Pallet Name * [DATE] 14:14:39 GMT-0400 Carrier Service * Select..…" at bounding box center [784, 385] width 1568 height 771
type input "LPN 508574"
click at [548, 283] on div "Select..." at bounding box center [544, 286] width 35 height 15
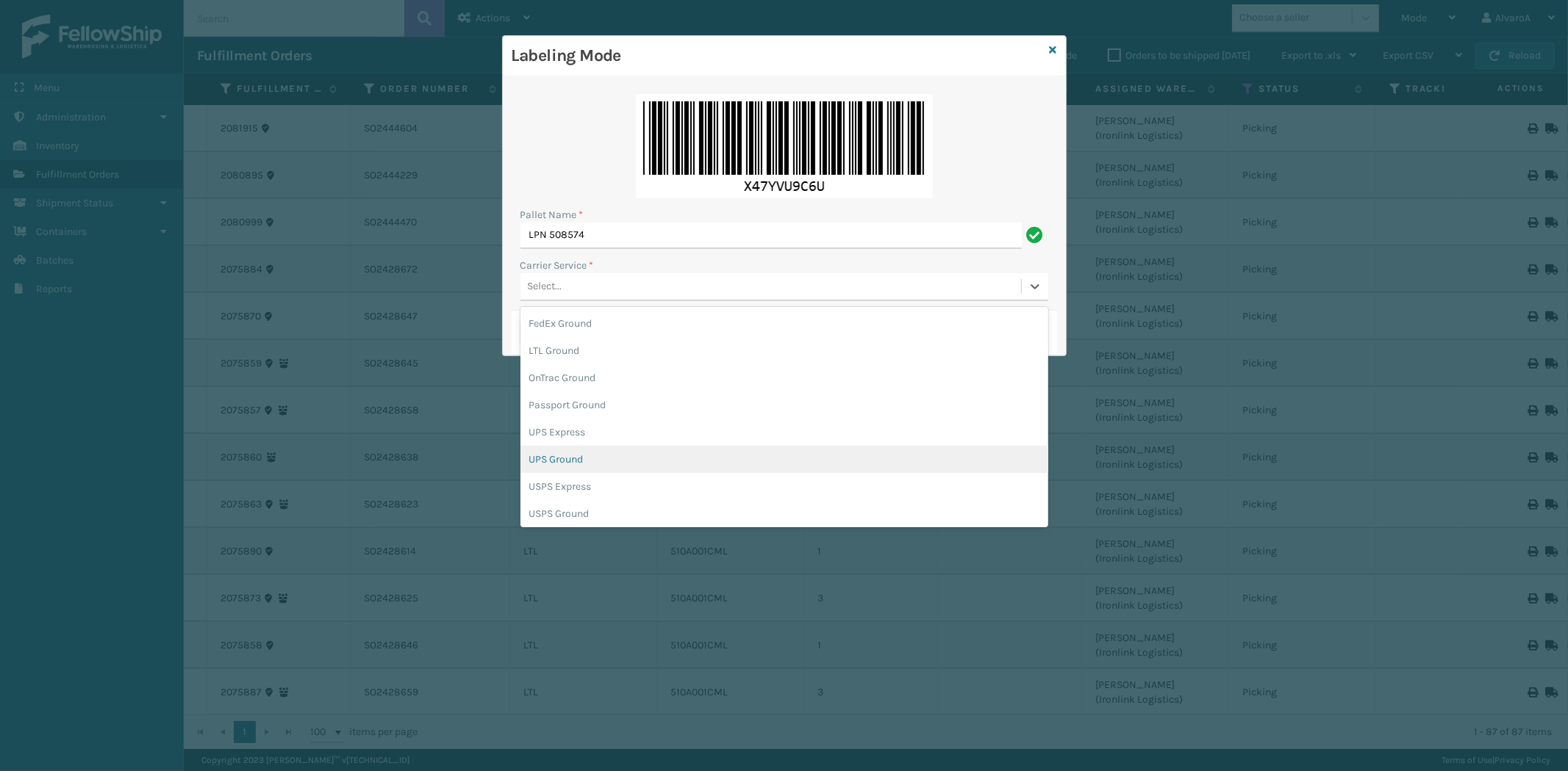
click at [586, 469] on div "UPS Ground" at bounding box center [784, 459] width 527 height 27
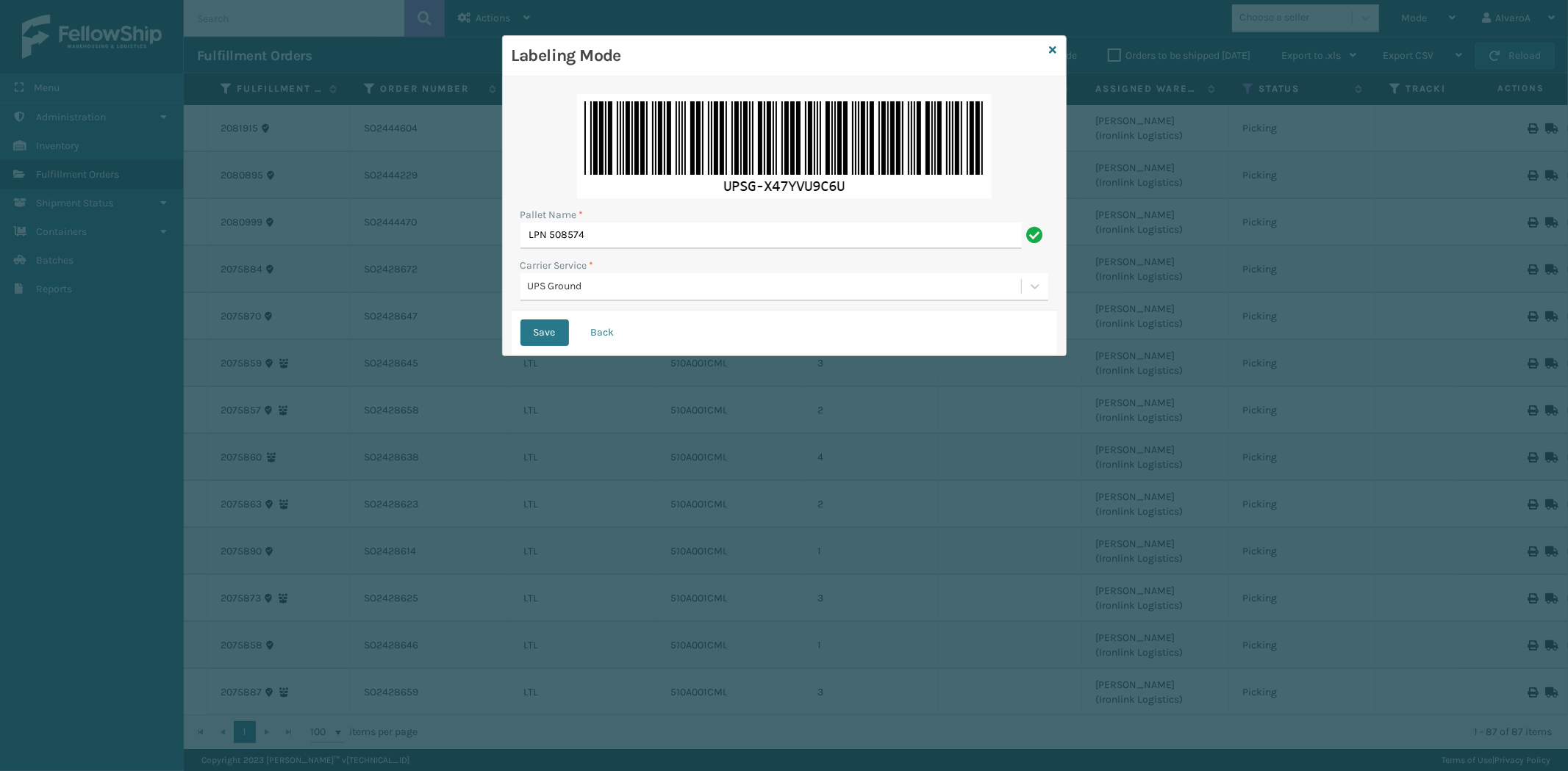
drag, startPoint x: 532, startPoint y: 335, endPoint x: 591, endPoint y: 253, distance: 101.0
click at [535, 333] on button "Save" at bounding box center [544, 333] width 48 height 27
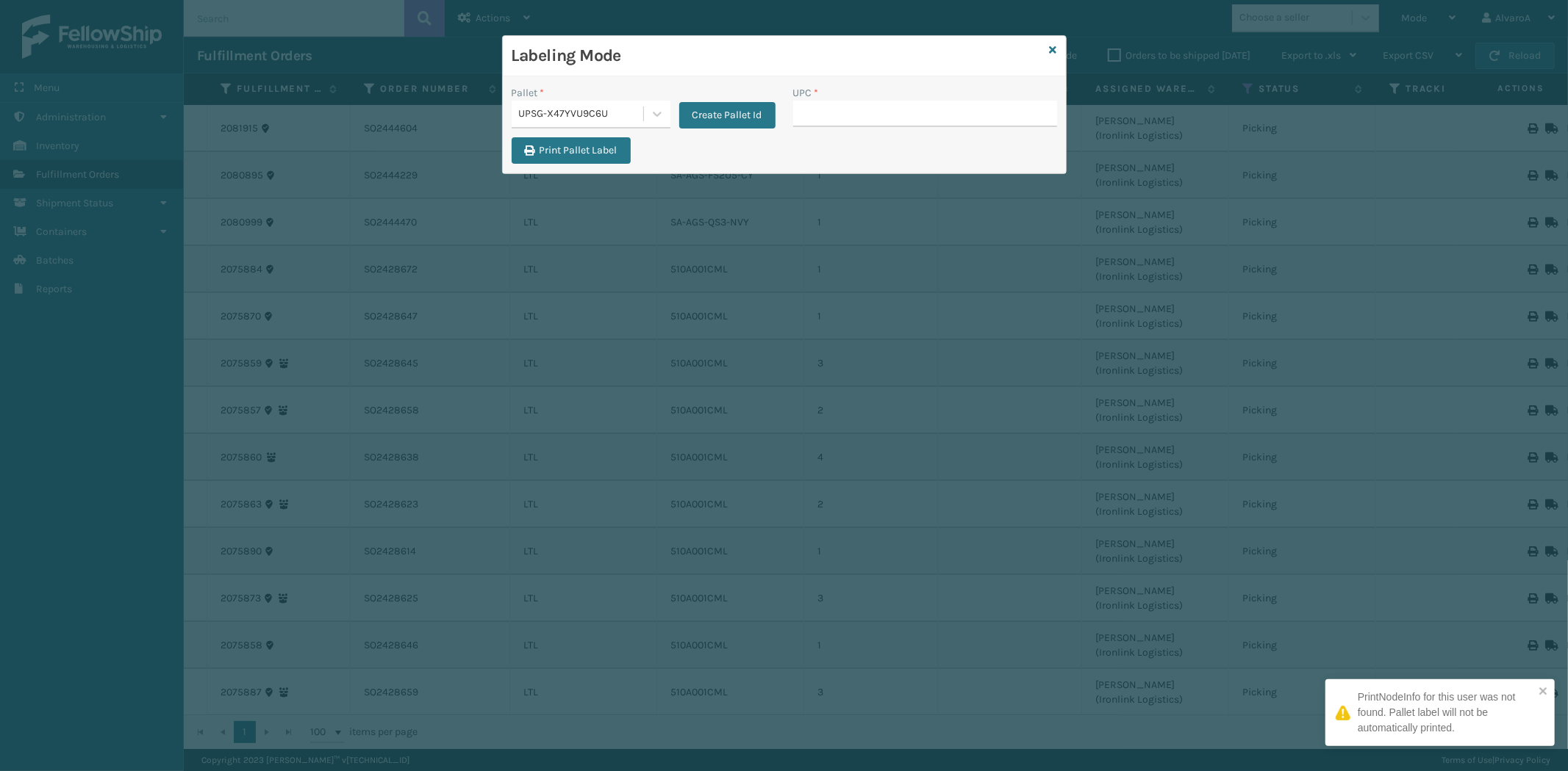
click at [814, 114] on input "UPC *" at bounding box center [924, 114] width 264 height 27
type input "LKLGF2SP3OLV-C"
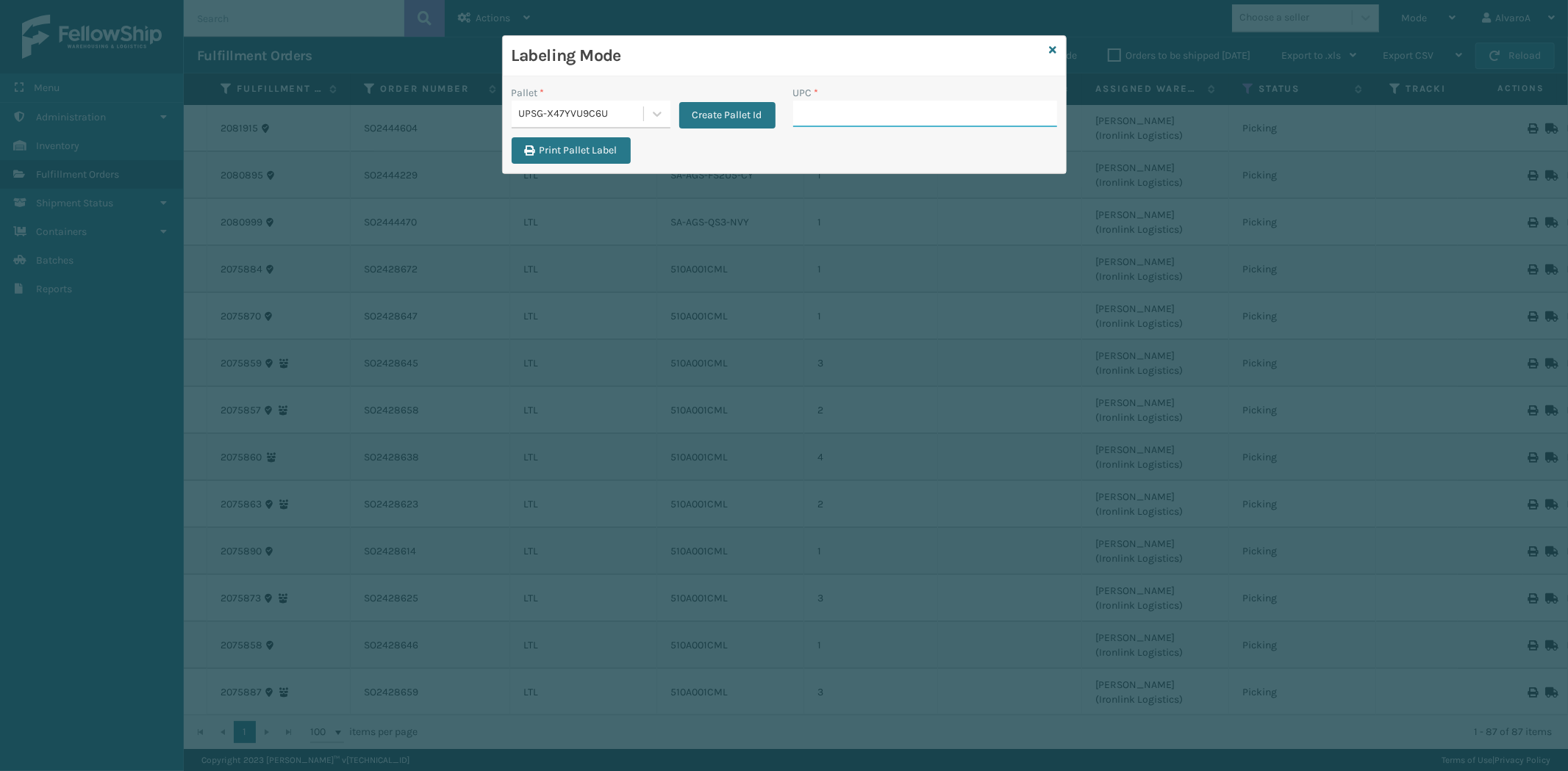
click at [810, 126] on input "UPC *" at bounding box center [924, 114] width 264 height 27
type input "131A013NVY"
type input "CCWENKS3BLURA"
type input "LKLGF2SP1GU3"
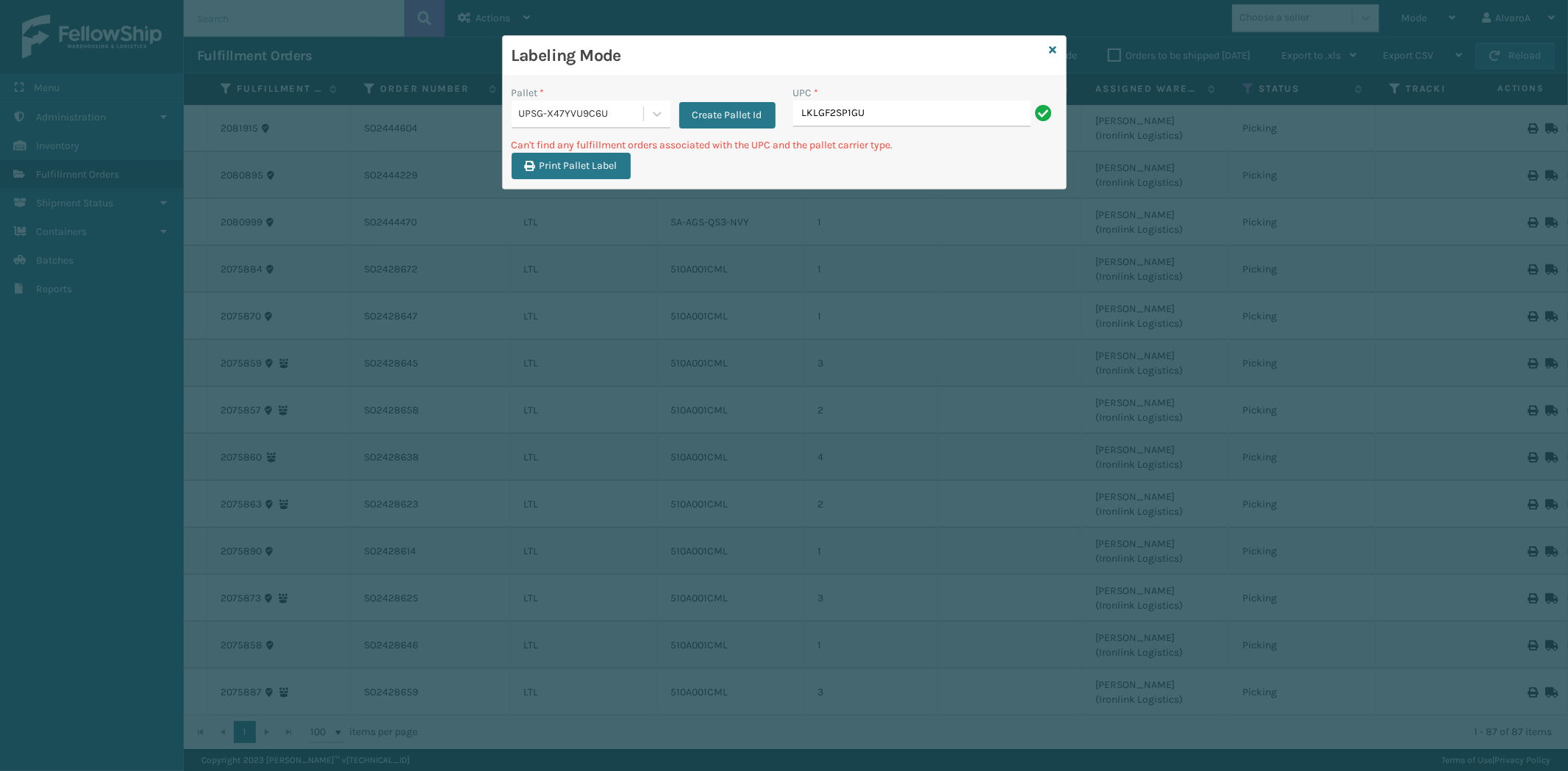
type input "LKLGF2SP1GU3051"
drag, startPoint x: 910, startPoint y: 110, endPoint x: 770, endPoint y: 136, distance: 142.4
click at [770, 136] on div "Pallet * UPSG-X47YVU9C6U Create Pallet Id UPC * LKLGF2SP1GU3051" at bounding box center [784, 111] width 563 height 52
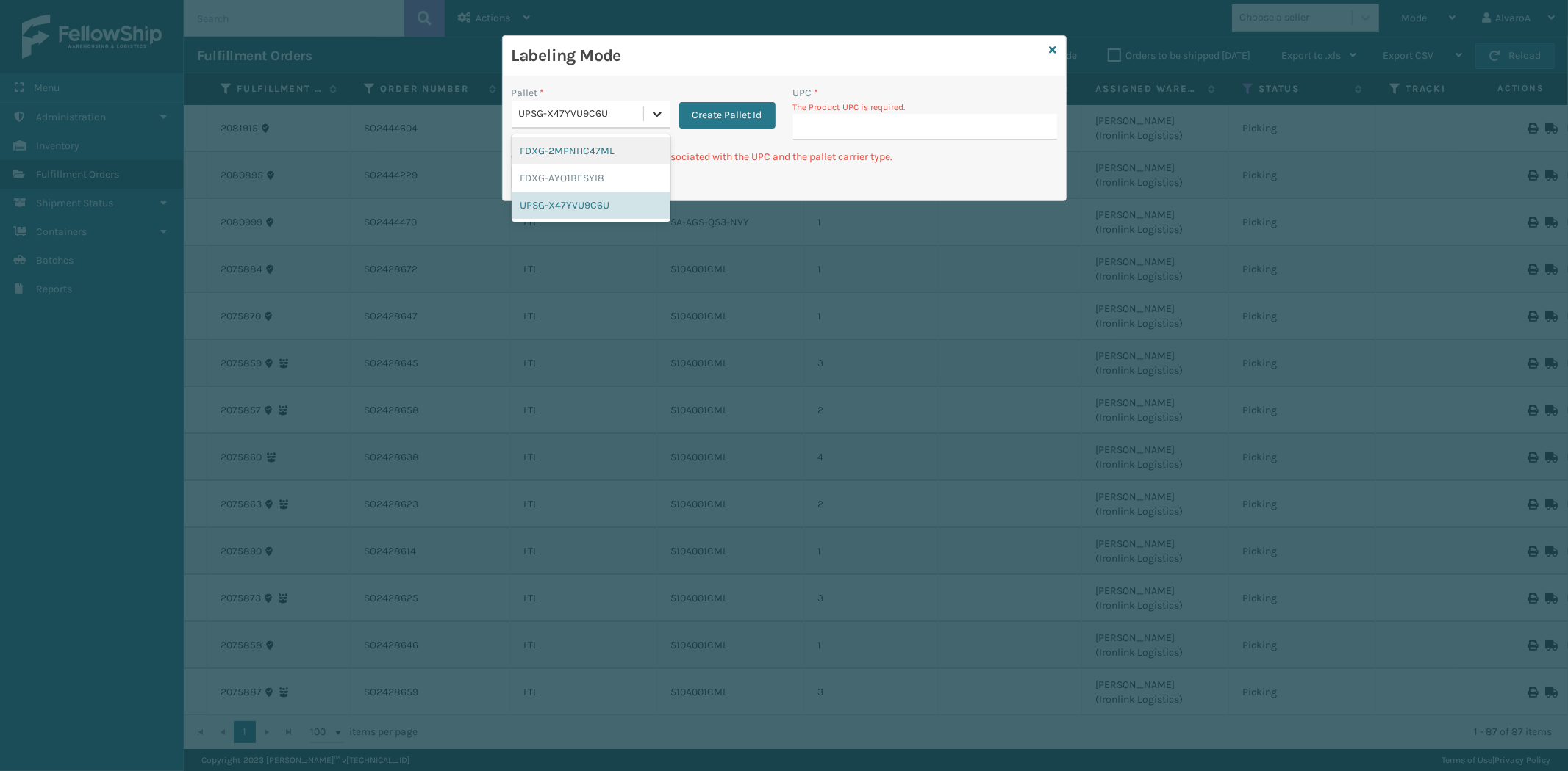
click at [652, 113] on icon at bounding box center [657, 113] width 14 height 14
click at [696, 115] on button "Create Pallet Id" at bounding box center [728, 115] width 97 height 27
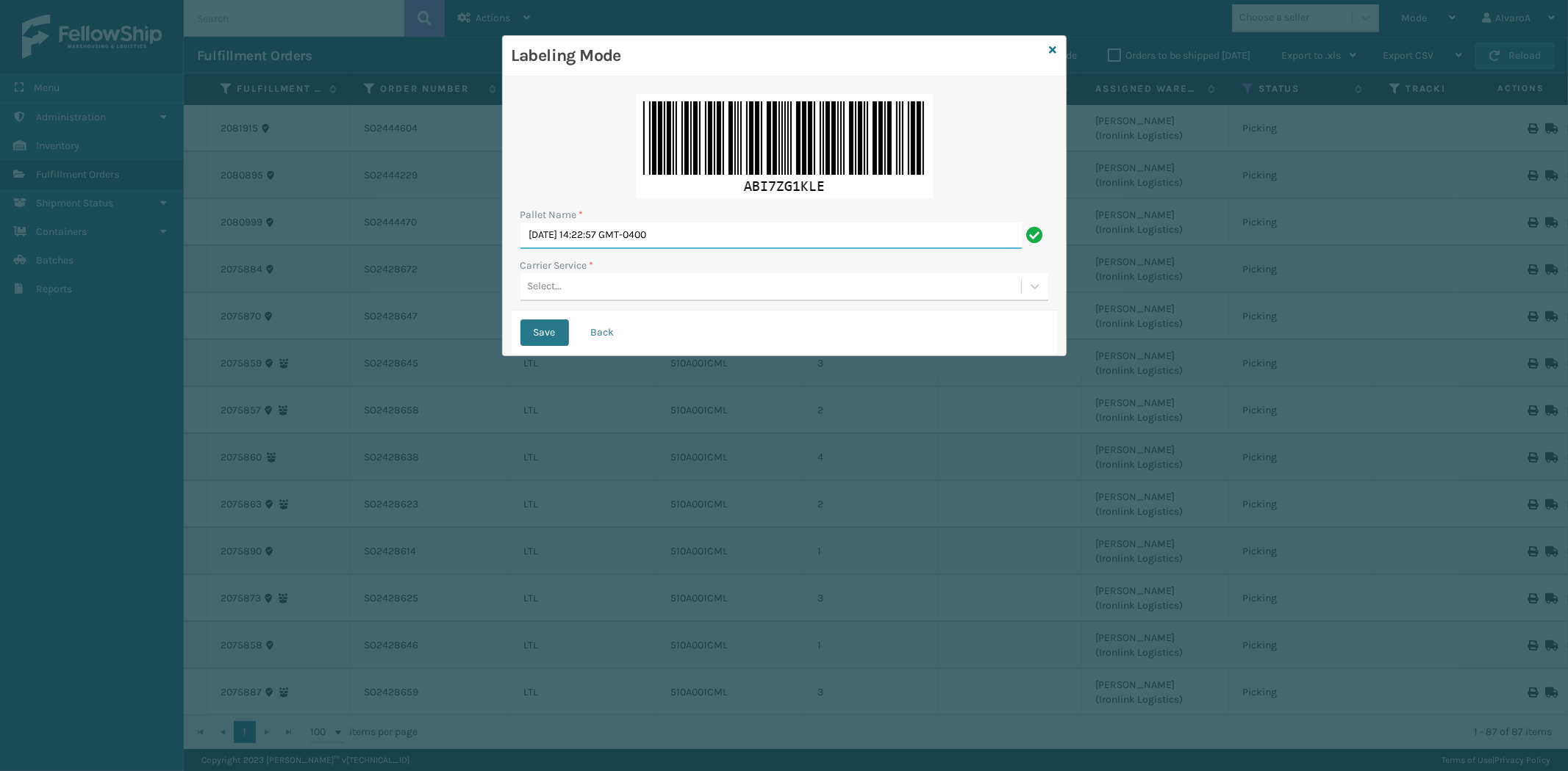
drag, startPoint x: 715, startPoint y: 239, endPoint x: 356, endPoint y: 307, distance: 365.4
click at [360, 314] on div "Labeling Mode Pallet Name * [DATE] 14:22:57 GMT-0400 Carrier Service * Select..…" at bounding box center [784, 385] width 1568 height 771
type input "LPN 508571"
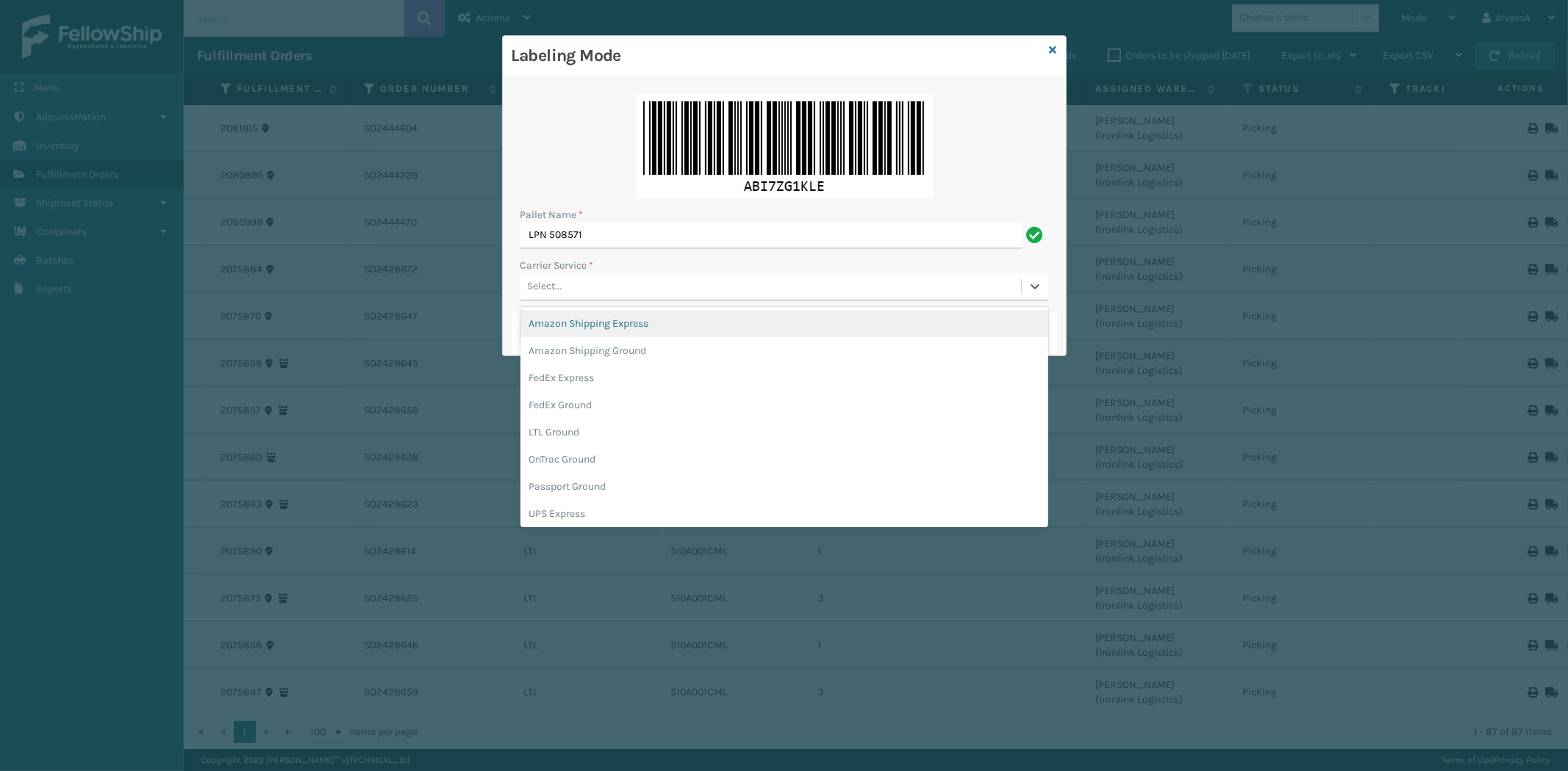
click at [547, 294] on div "Select..." at bounding box center [544, 286] width 35 height 15
click at [556, 529] on div "Labeling Mode Pallet Name * LPN 508571 Carrier Service * option UPS Ground focu…" at bounding box center [784, 385] width 1568 height 771
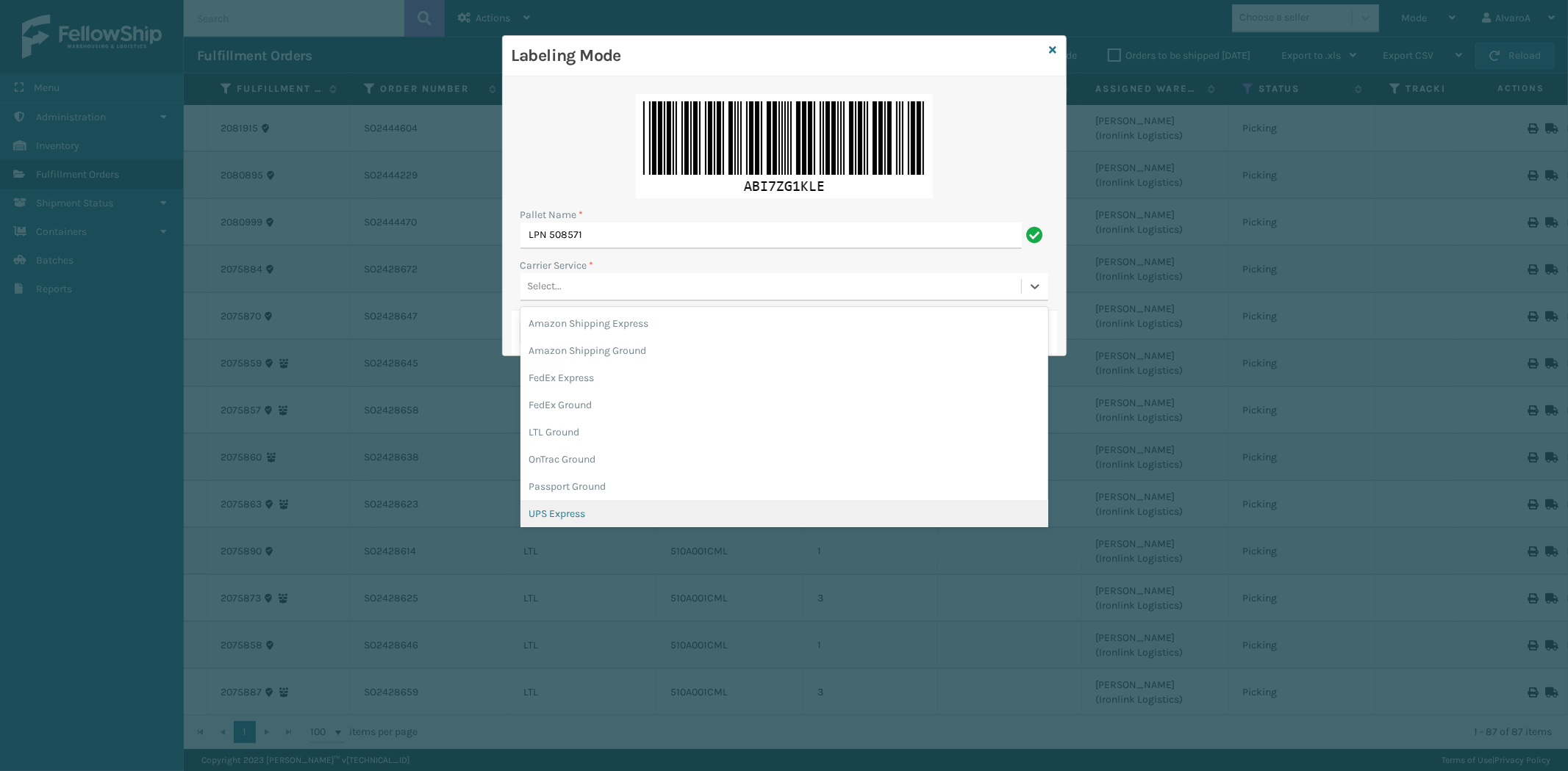
click at [556, 516] on div "UPS Express" at bounding box center [784, 514] width 527 height 27
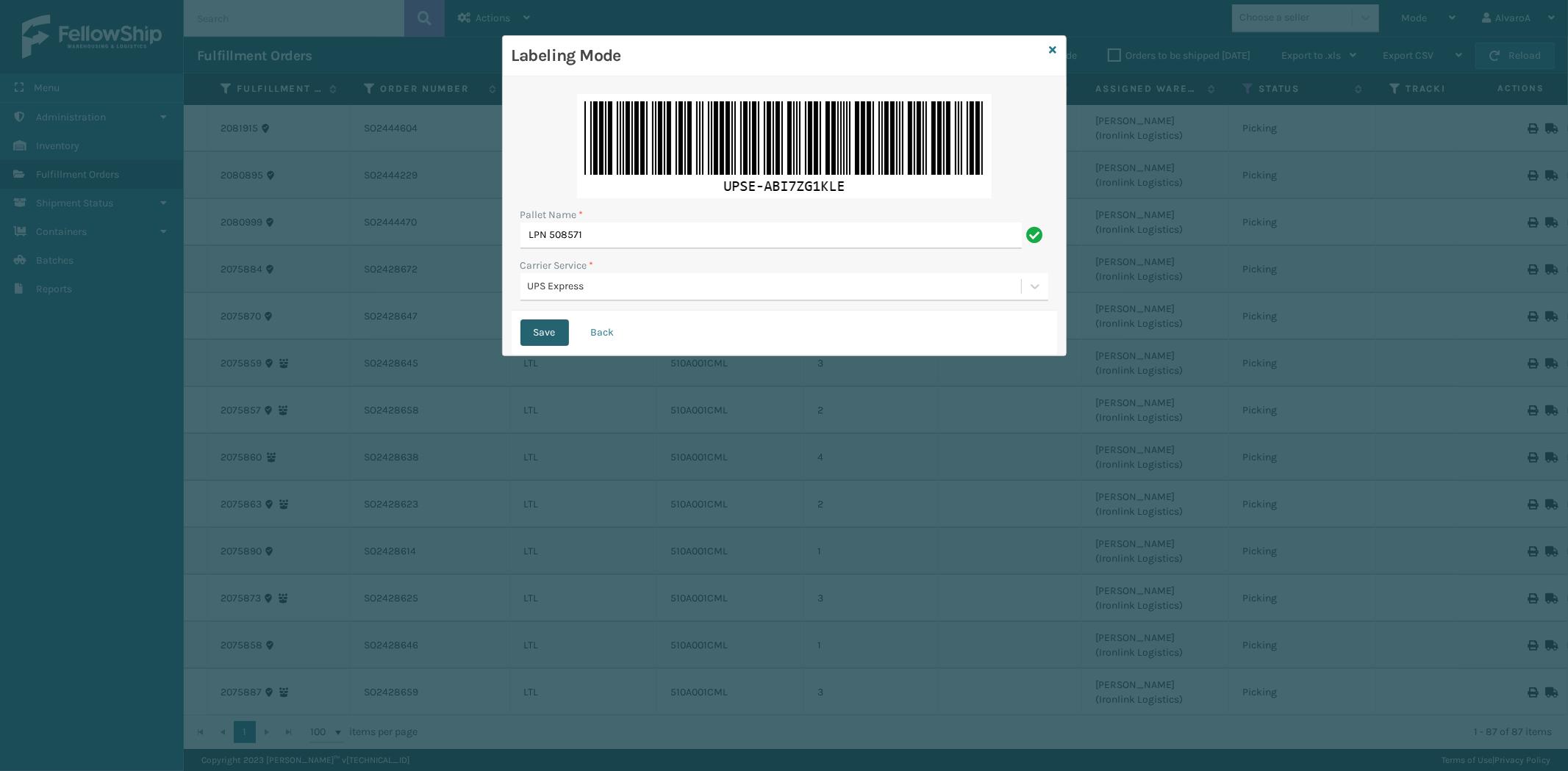
click at [561, 327] on button "Save" at bounding box center [544, 333] width 48 height 27
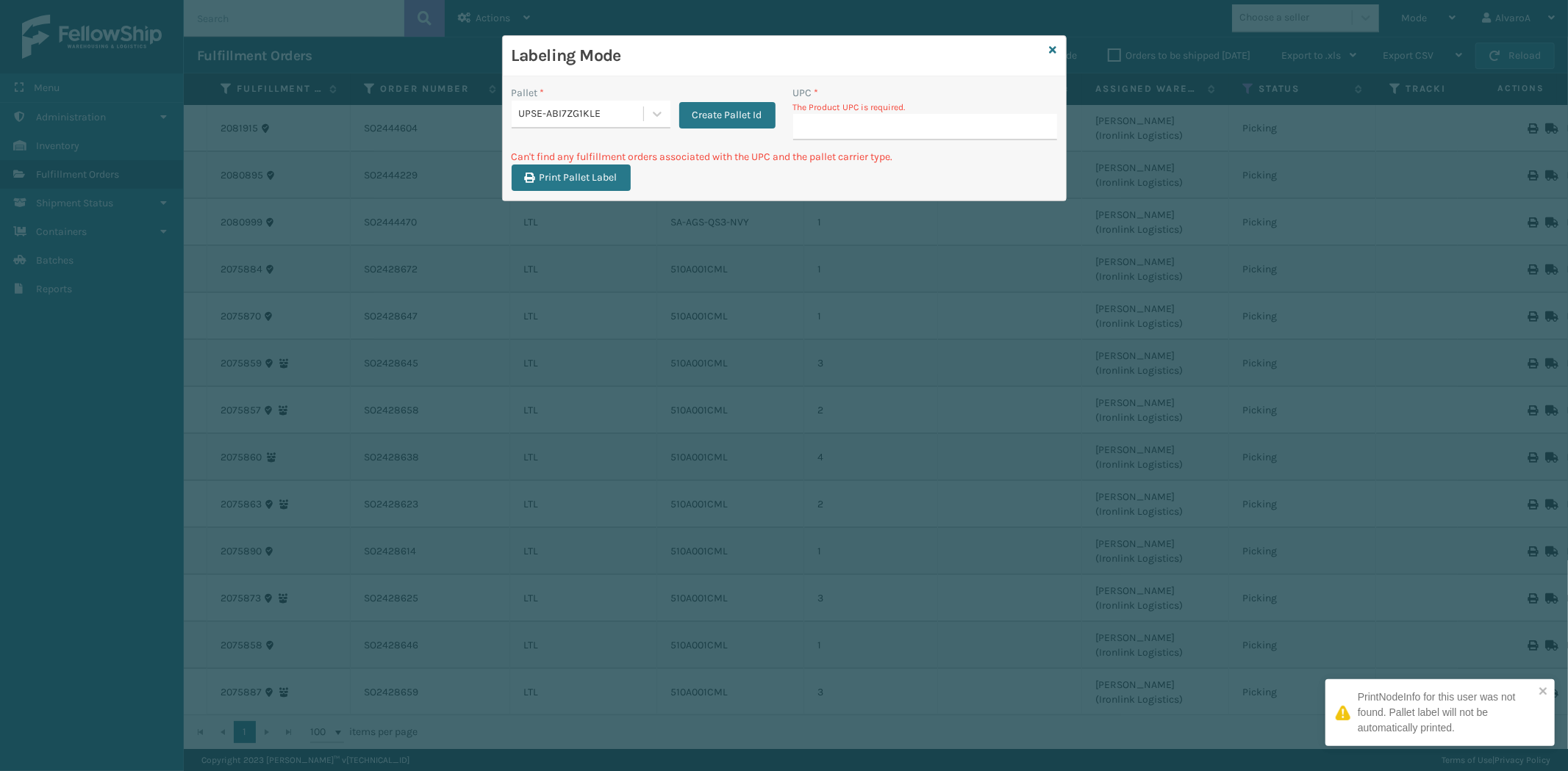
click at [828, 121] on input "UPC *" at bounding box center [924, 127] width 264 height 27
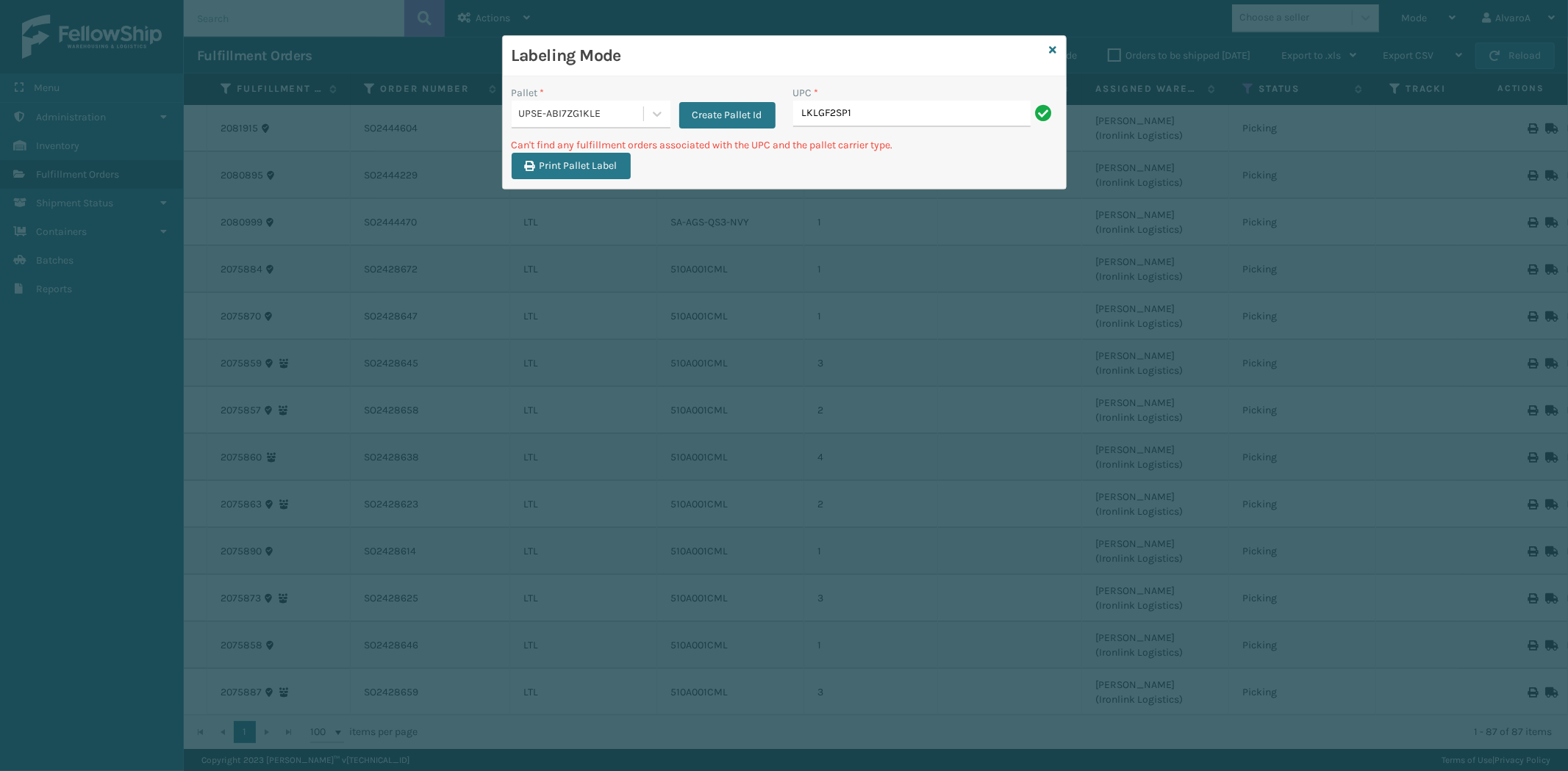
type input "LKLGF2SP1GU3051"
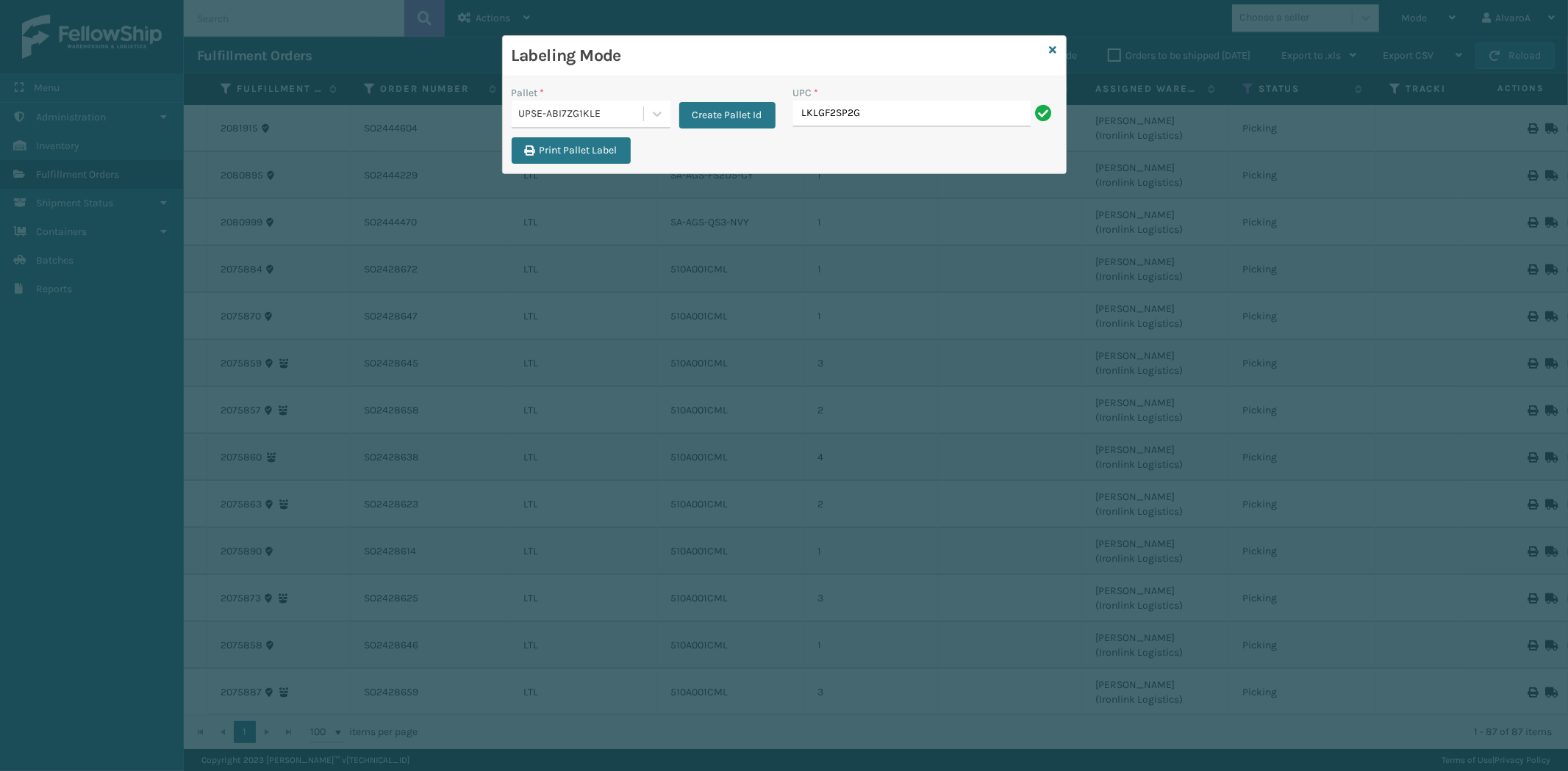
type input "LKLGF2SP2GU3051"
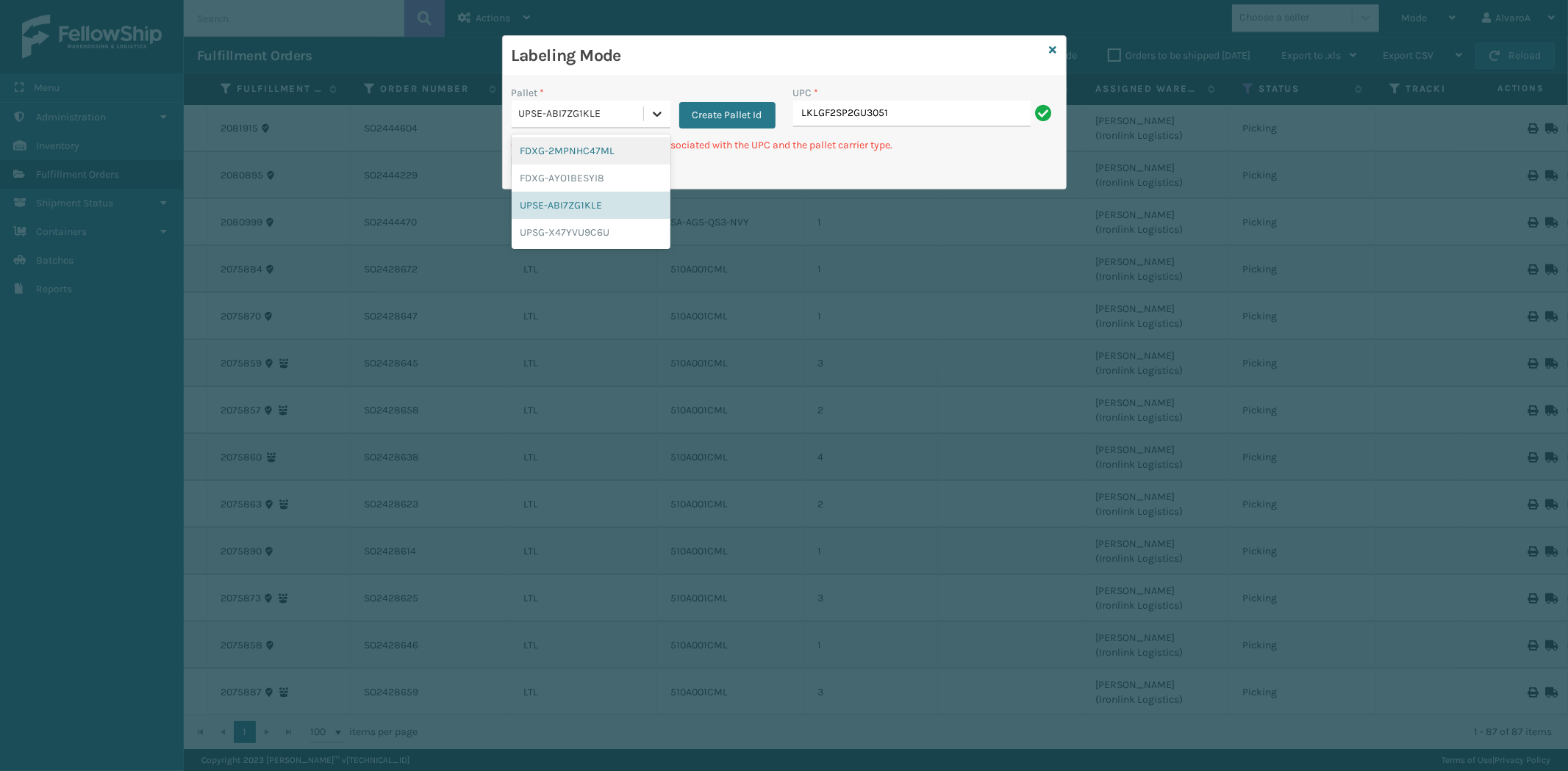
click at [651, 113] on icon at bounding box center [657, 113] width 14 height 14
click at [564, 221] on div "UPSG-X47YVU9C6U" at bounding box center [591, 232] width 159 height 27
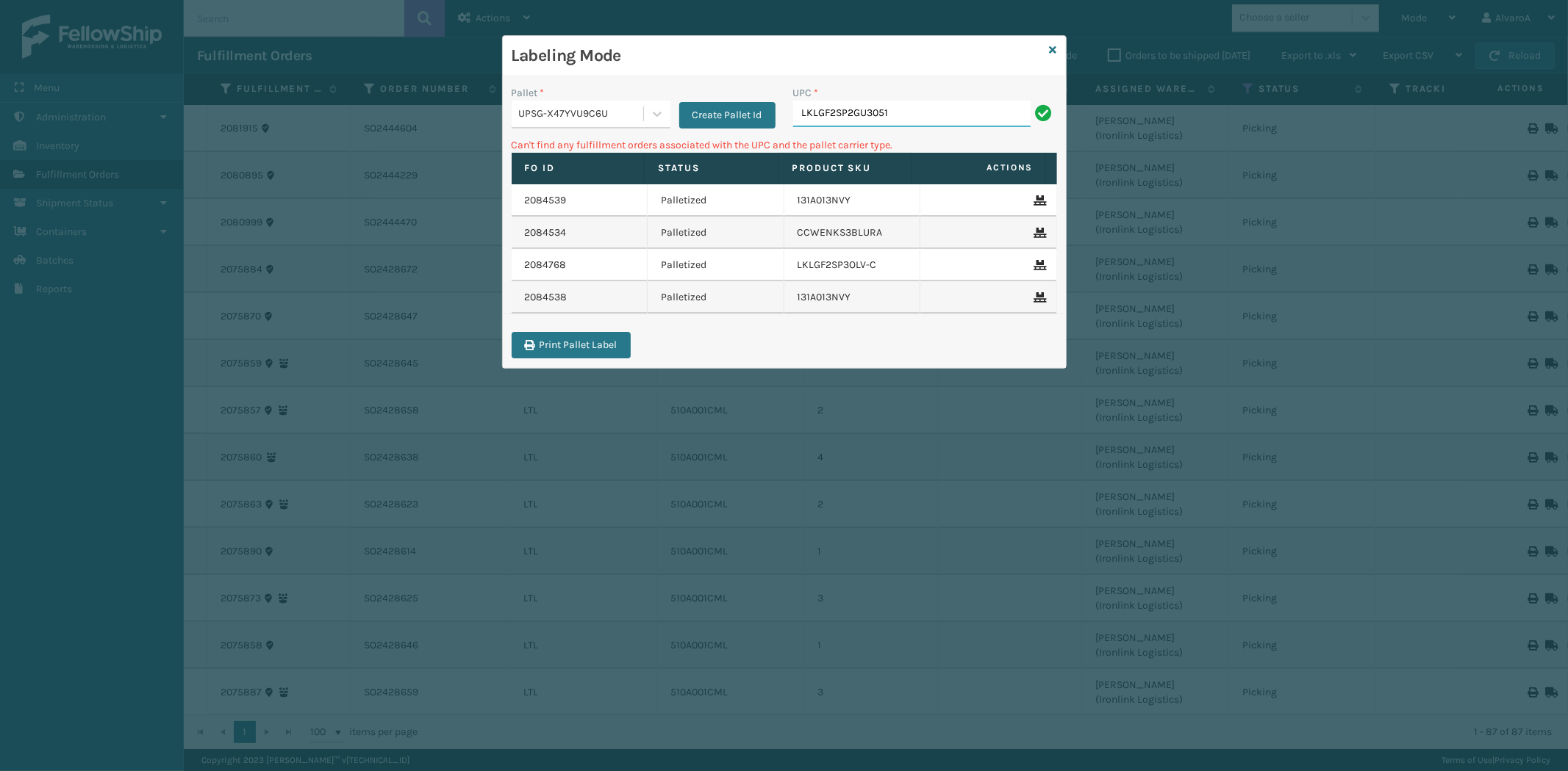
click at [896, 112] on input "LKLGF2SP2GU3051" at bounding box center [912, 114] width 238 height 27
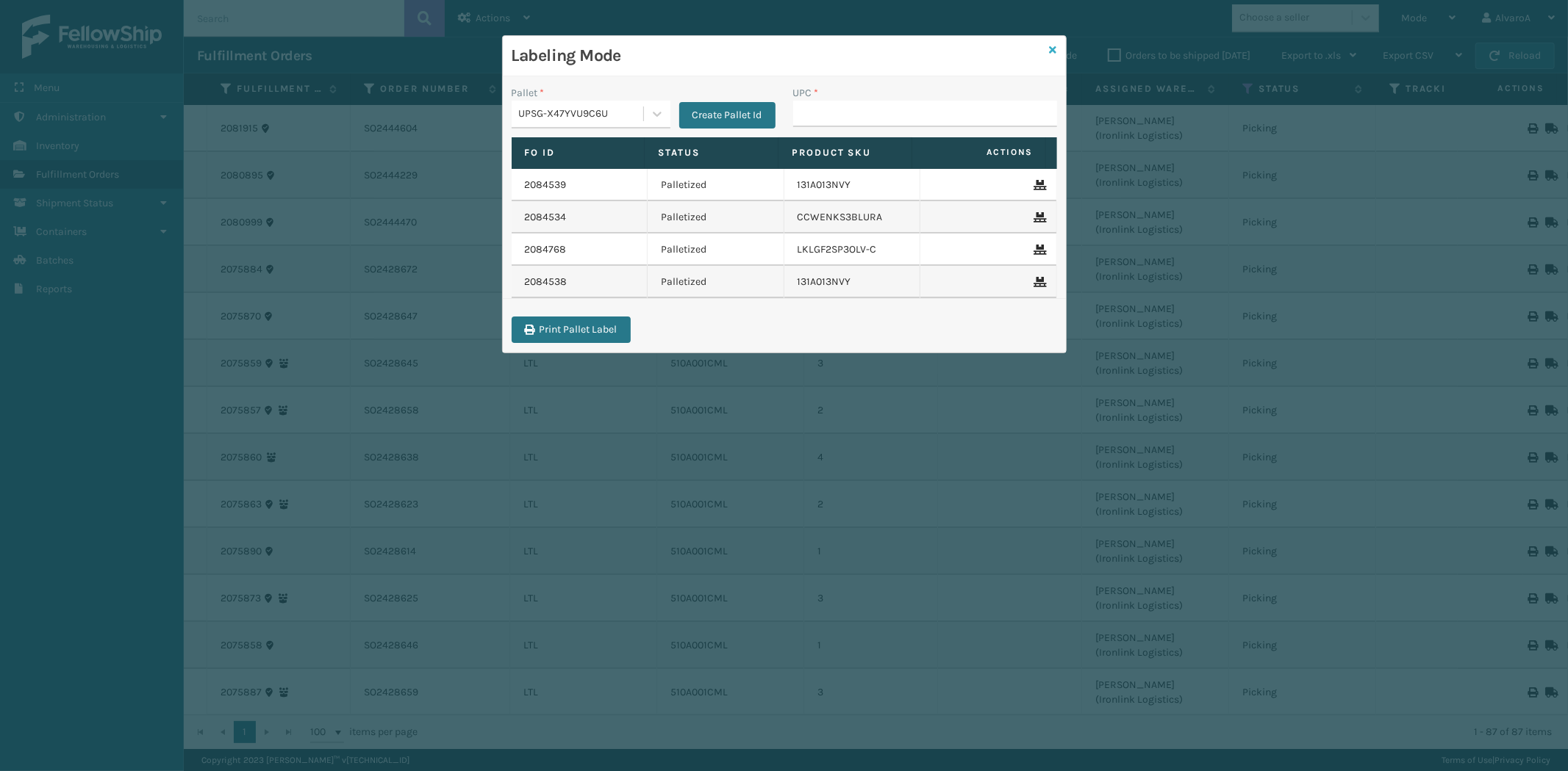
click at [1054, 43] on link at bounding box center [1053, 50] width 7 height 15
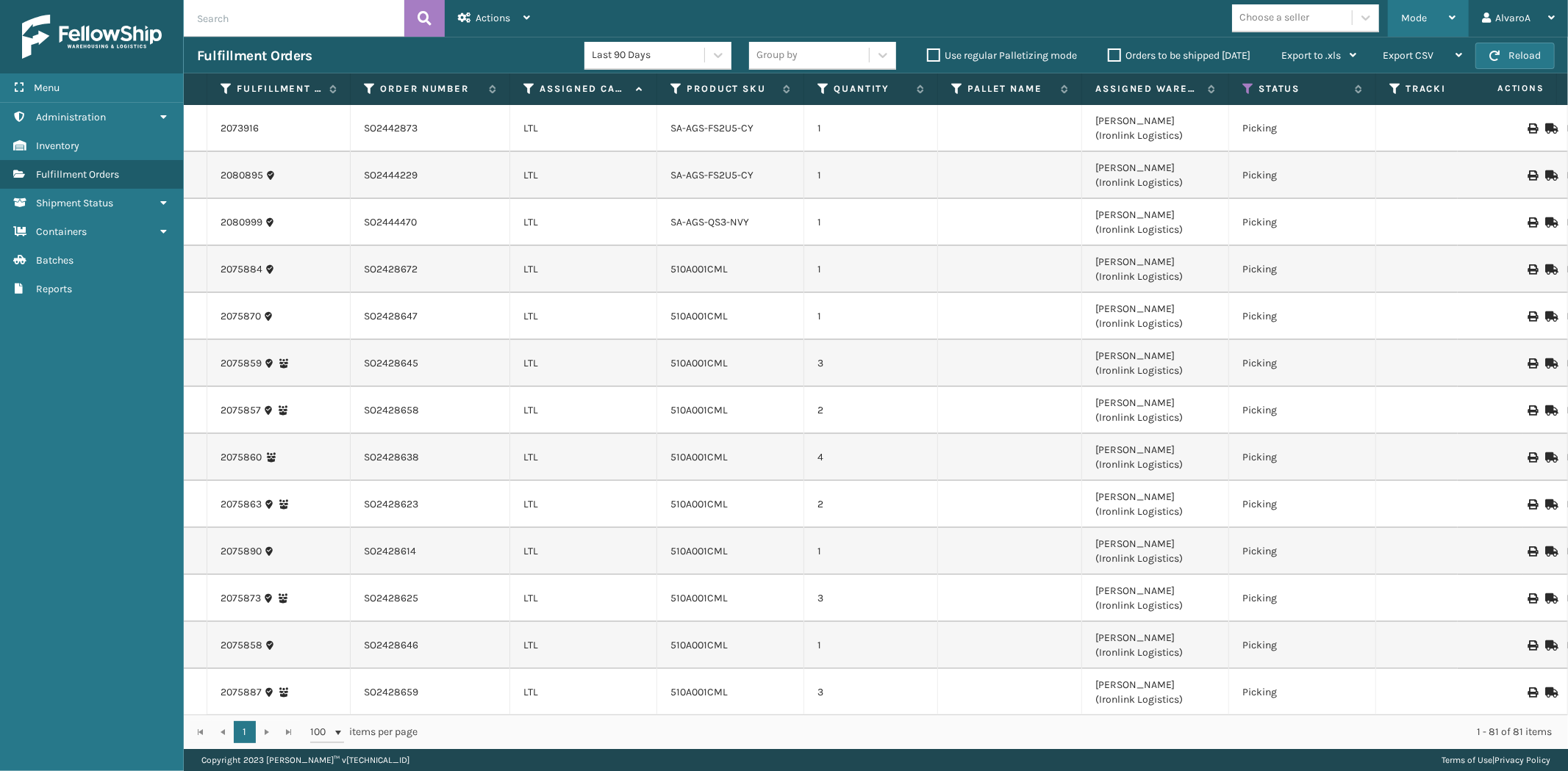
click at [1446, 31] on div "Mode" at bounding box center [1428, 18] width 55 height 37
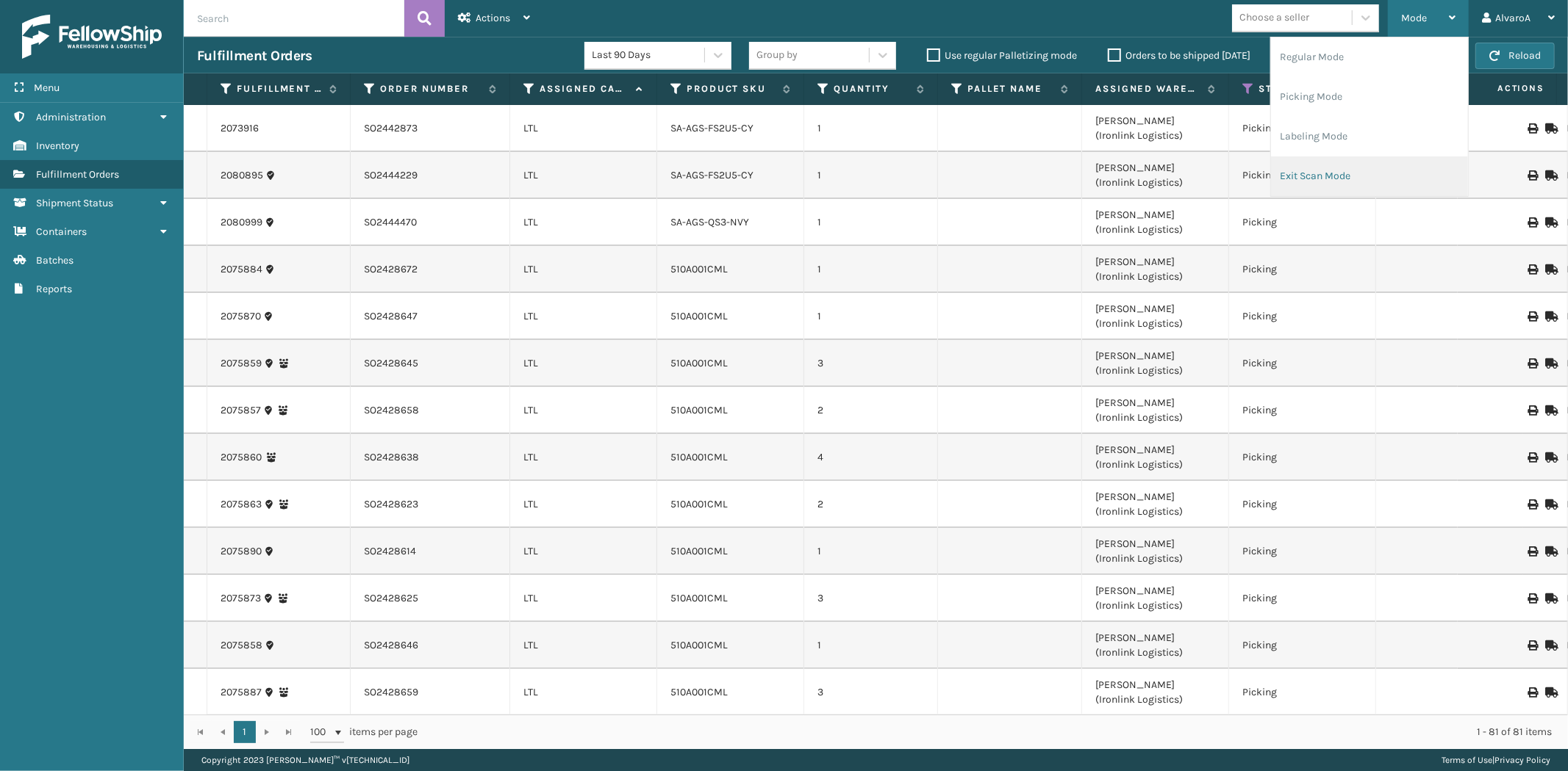
click at [1321, 174] on li "Exit Scan Mode" at bounding box center [1370, 176] width 197 height 39
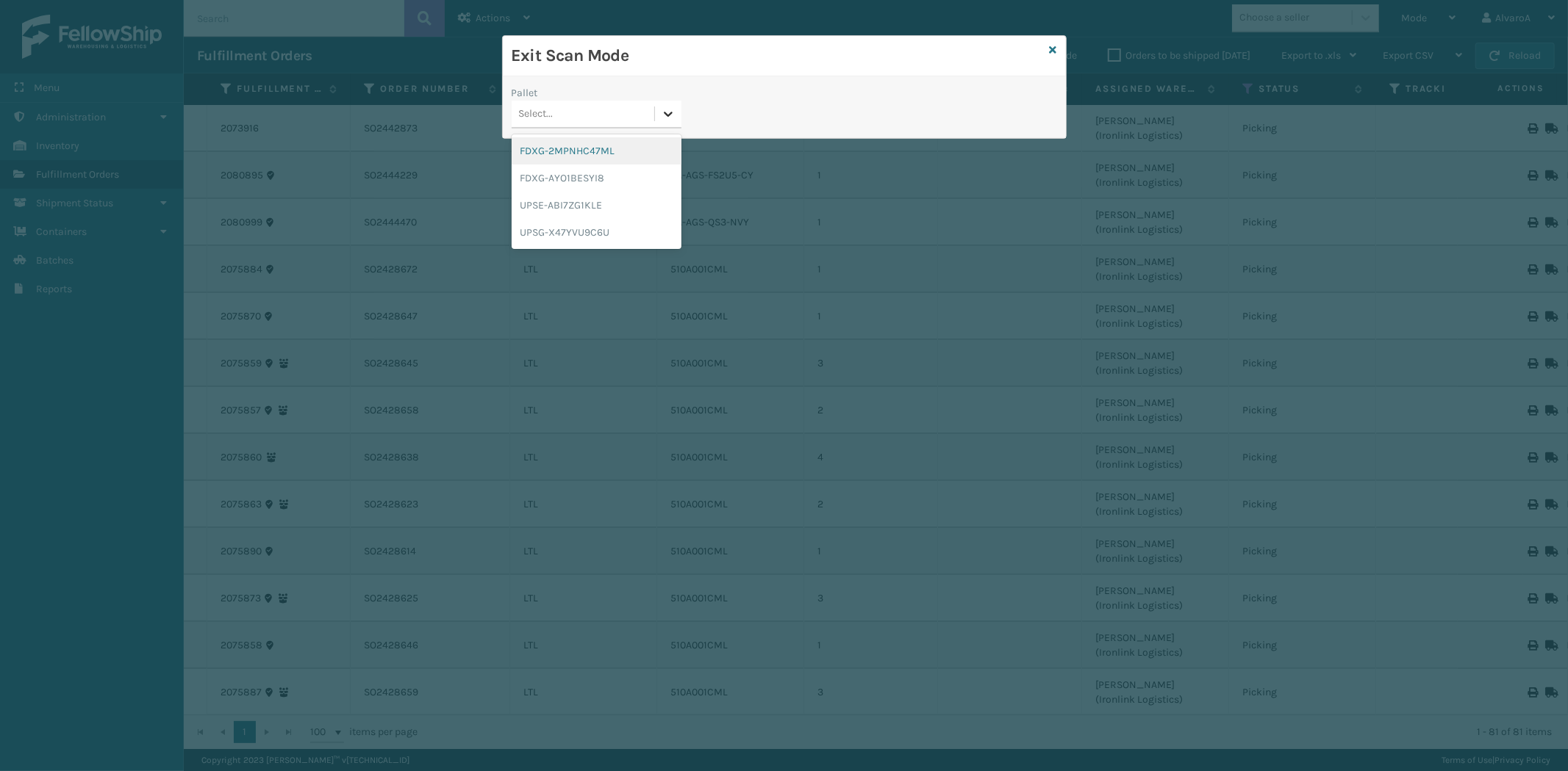
click at [665, 109] on icon at bounding box center [668, 113] width 14 height 14
click at [594, 221] on div "UPSG-X47YVU9C6U" at bounding box center [596, 232] width 170 height 27
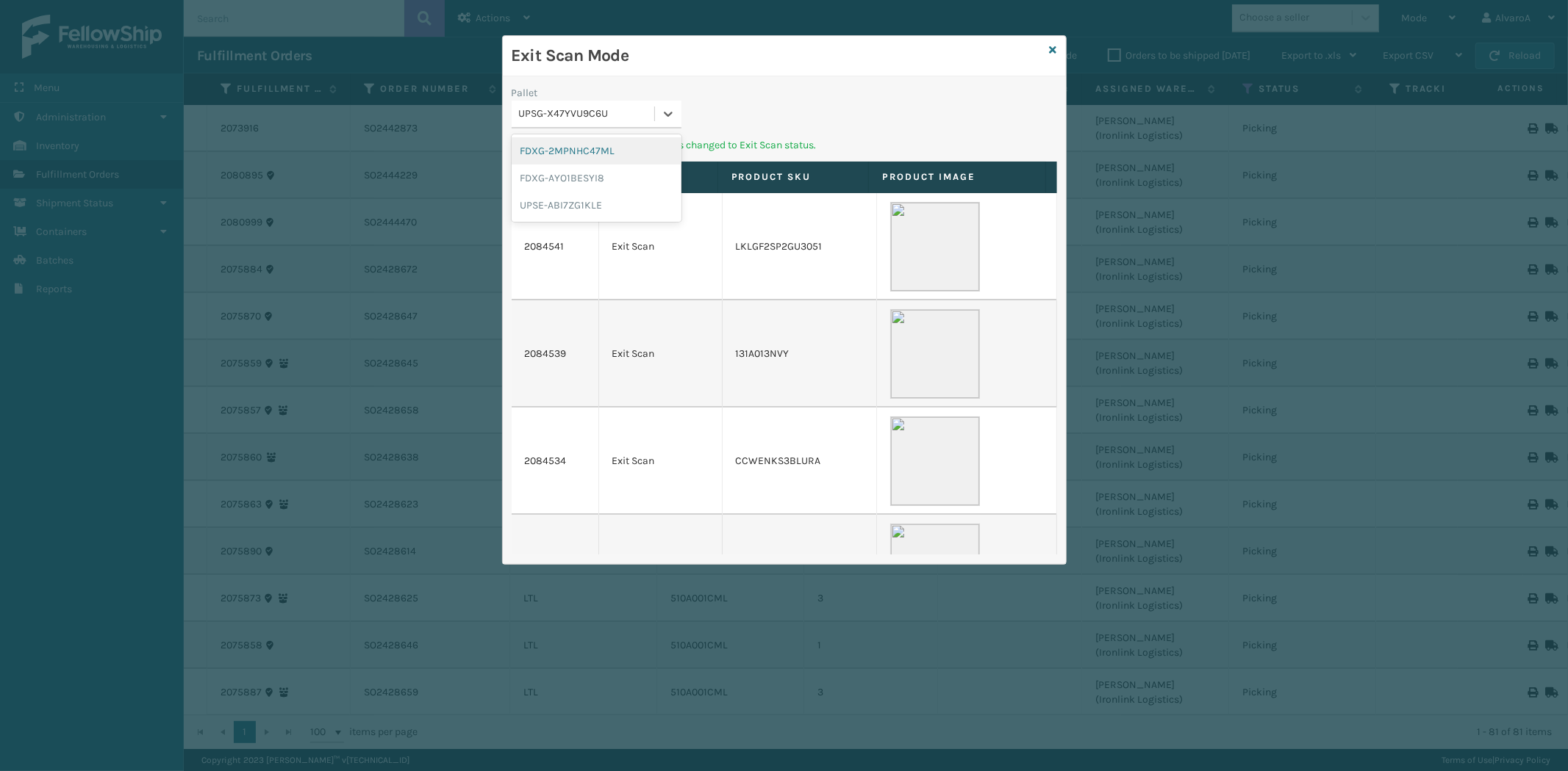
drag, startPoint x: 653, startPoint y: 107, endPoint x: 607, endPoint y: 155, distance: 66.5
click at [652, 113] on div "UPSG-X47YVU9C6U" at bounding box center [587, 113] width 137 height 15
click at [566, 200] on div "UPSE-ABI7ZG1KLE" at bounding box center [596, 205] width 170 height 27
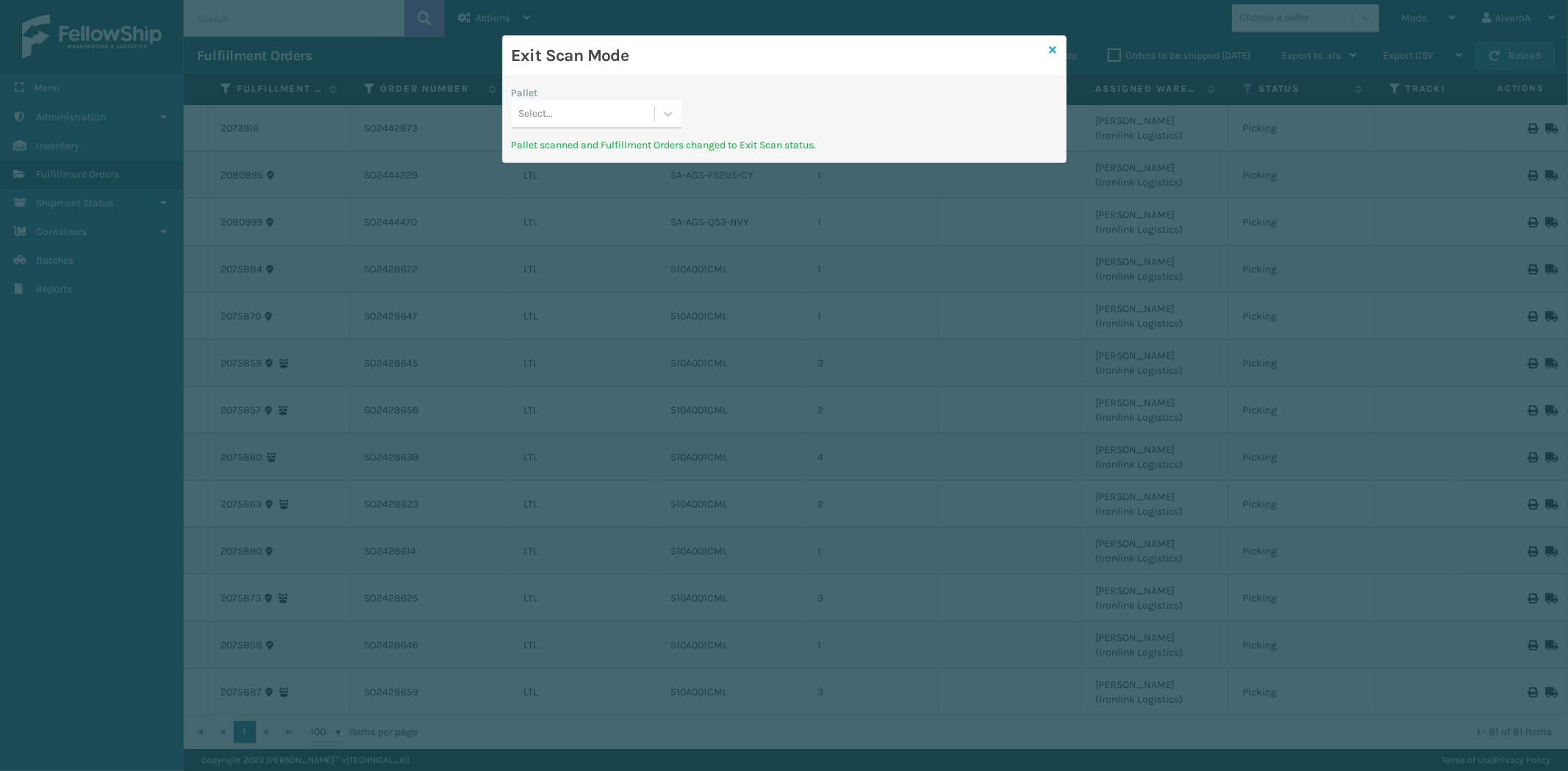
click at [1053, 46] on icon at bounding box center [1053, 50] width 7 height 11
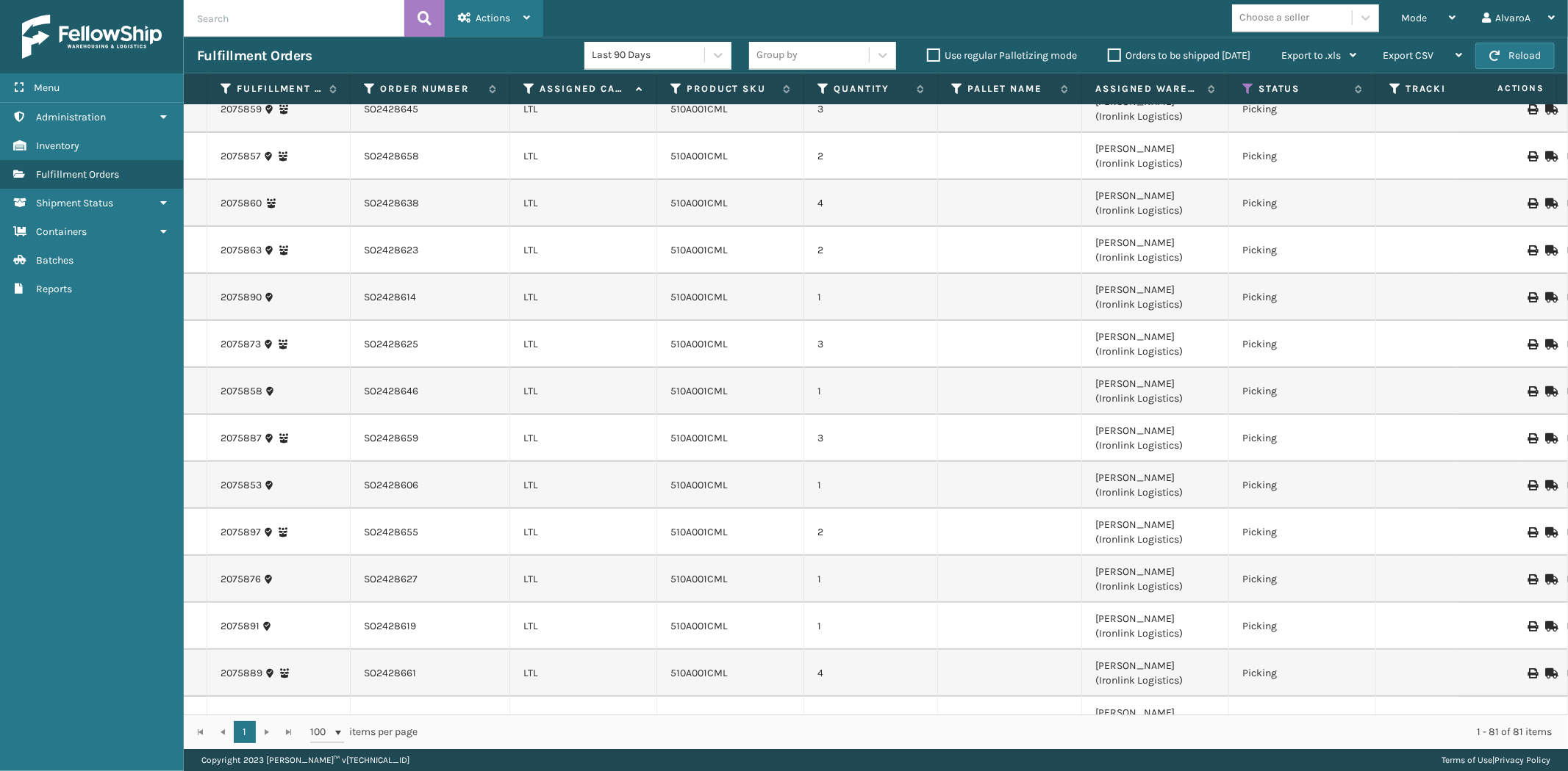
scroll to position [253, 0]
